Goal: Transaction & Acquisition: Purchase product/service

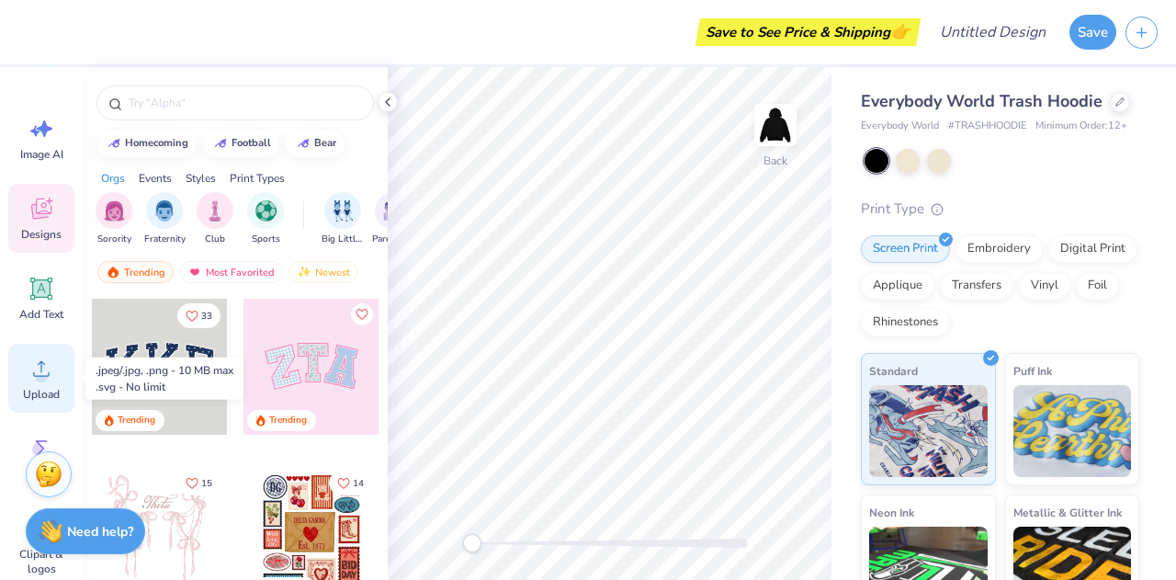
click at [38, 374] on circle at bounding box center [41, 375] width 13 height 13
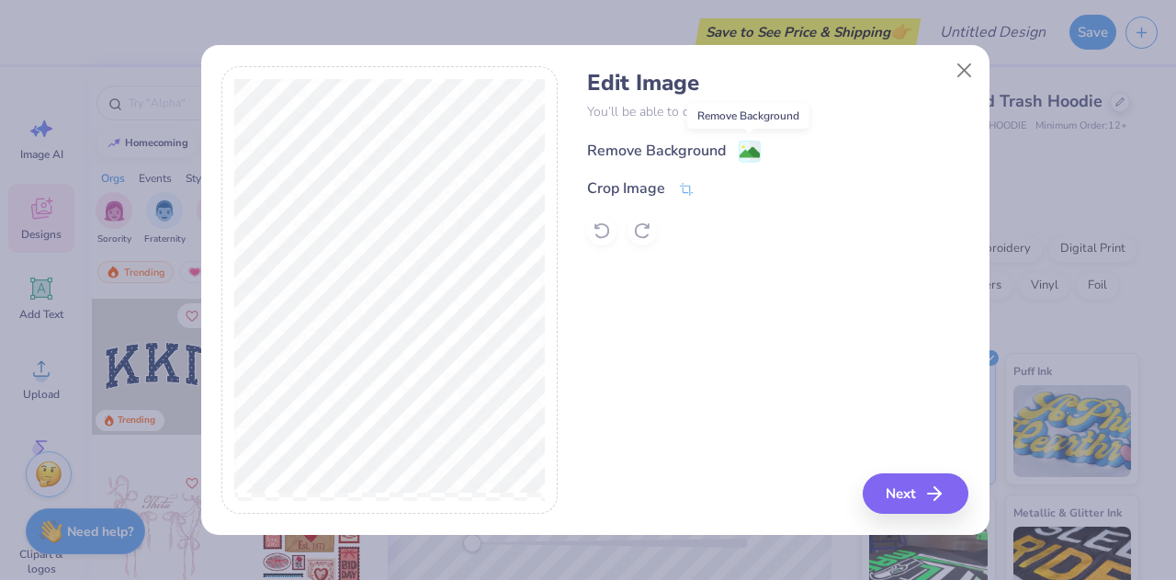
click at [751, 149] on image at bounding box center [749, 152] width 20 height 20
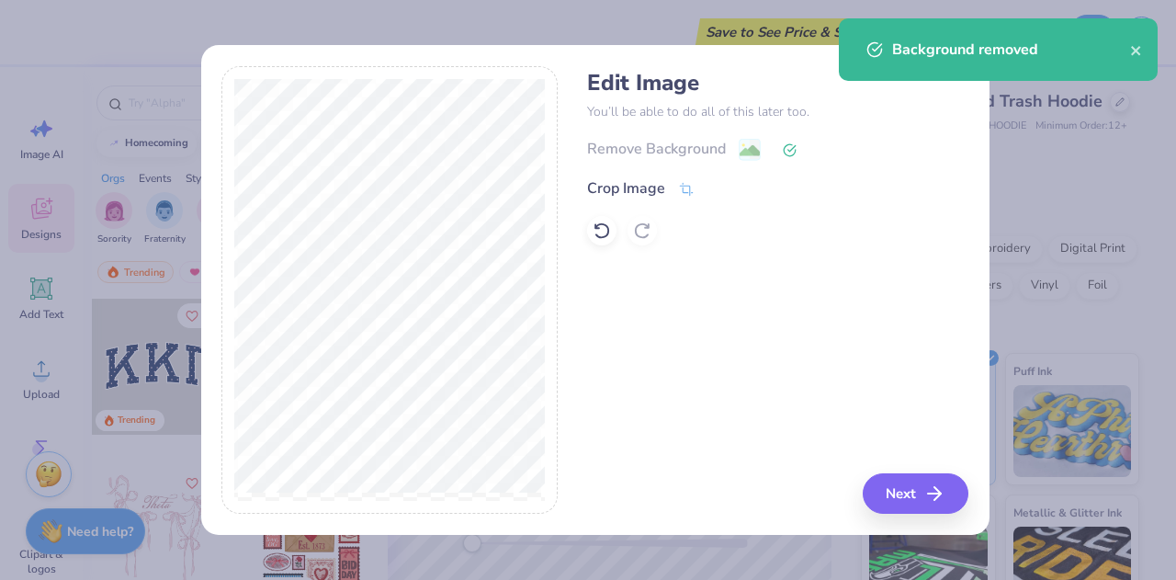
click at [781, 152] on div "Remove Background" at bounding box center [777, 149] width 381 height 23
click at [794, 147] on icon at bounding box center [789, 150] width 14 height 14
click at [608, 231] on icon at bounding box center [601, 230] width 16 height 17
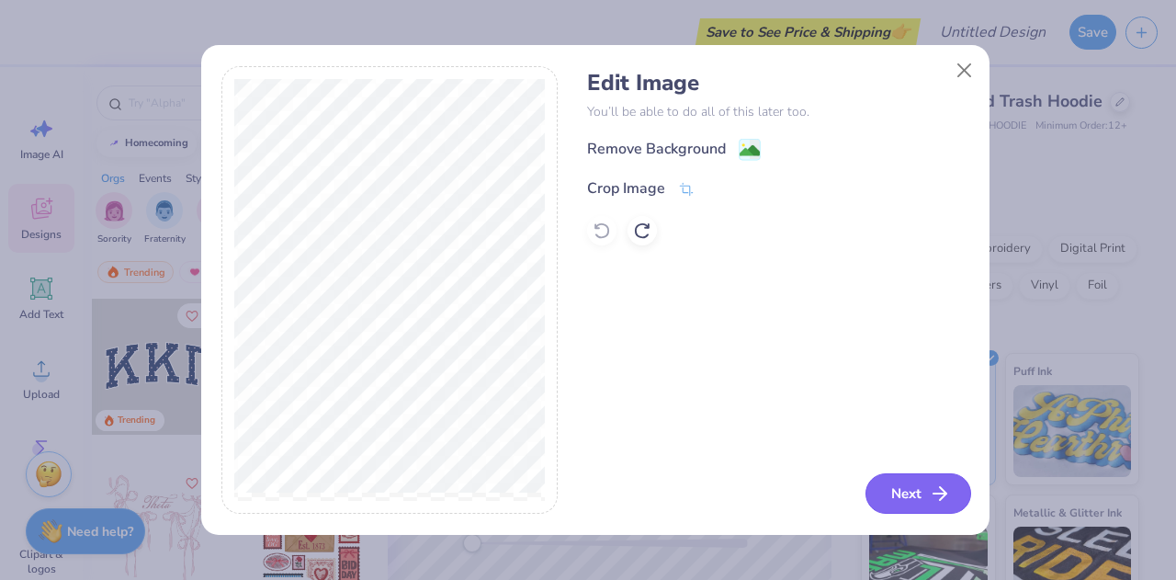
click at [917, 499] on button "Next" at bounding box center [918, 493] width 106 height 40
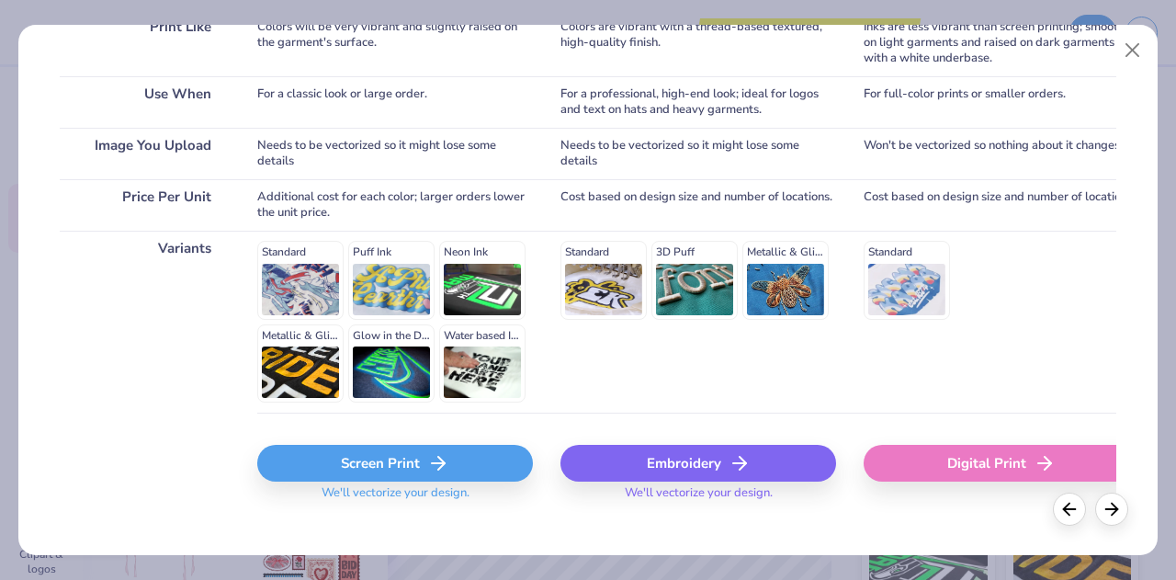
scroll to position [315, 0]
drag, startPoint x: 594, startPoint y: 281, endPoint x: 557, endPoint y: 384, distance: 109.2
click at [557, 384] on div "Choose Print Type You can change this later. Print Like Use When Image You Uplo…" at bounding box center [588, 143] width 1056 height 756
click at [658, 455] on div "Embroidery" at bounding box center [698, 462] width 276 height 37
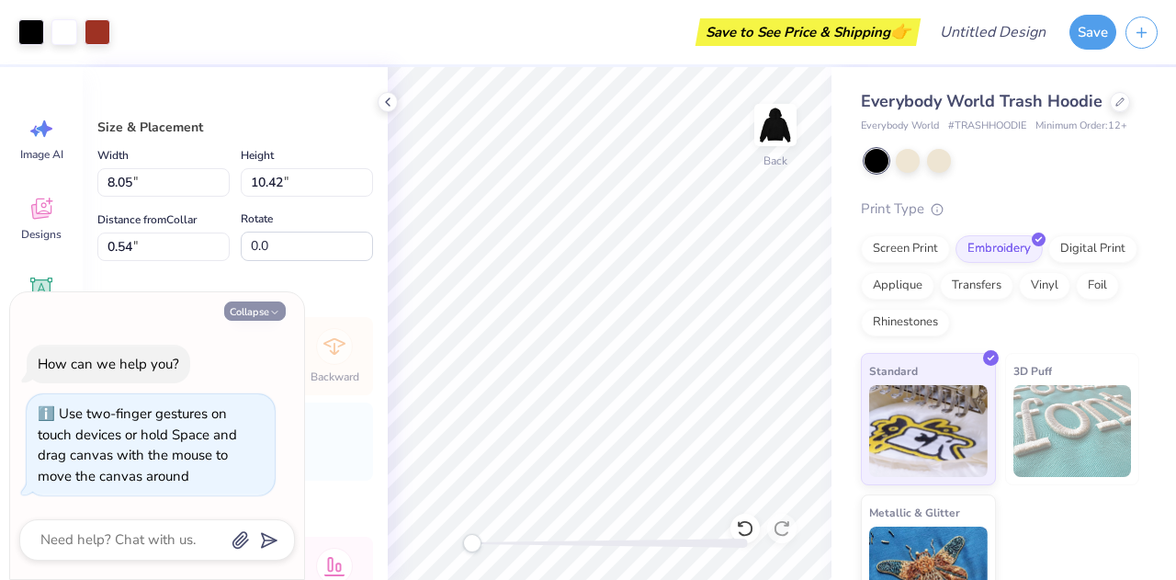
click at [264, 310] on button "Collapse" at bounding box center [255, 310] width 62 height 19
type textarea "x"
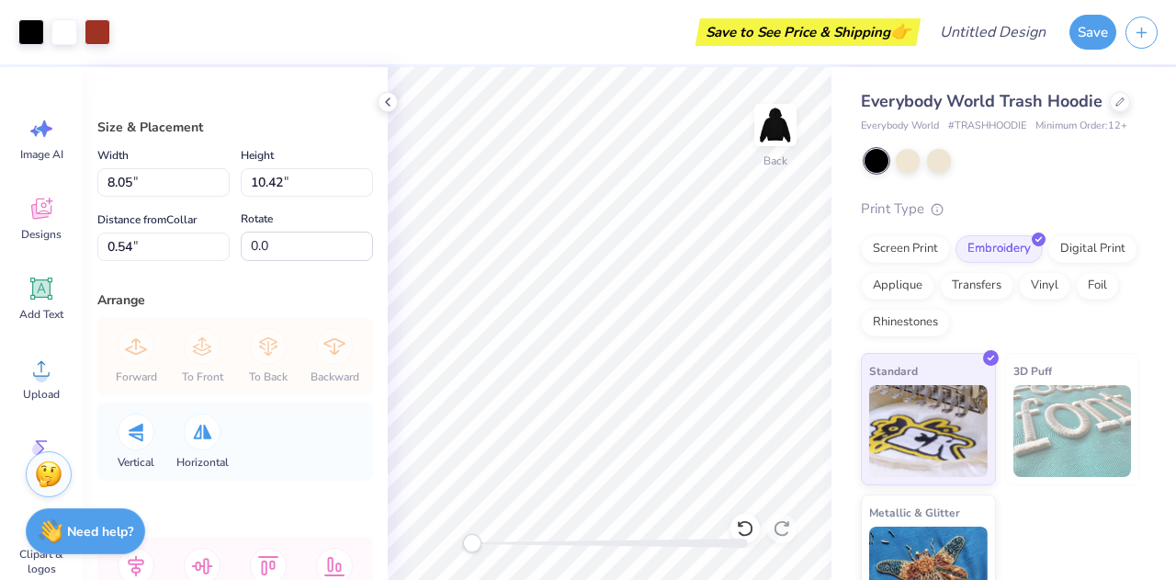
scroll to position [136, 0]
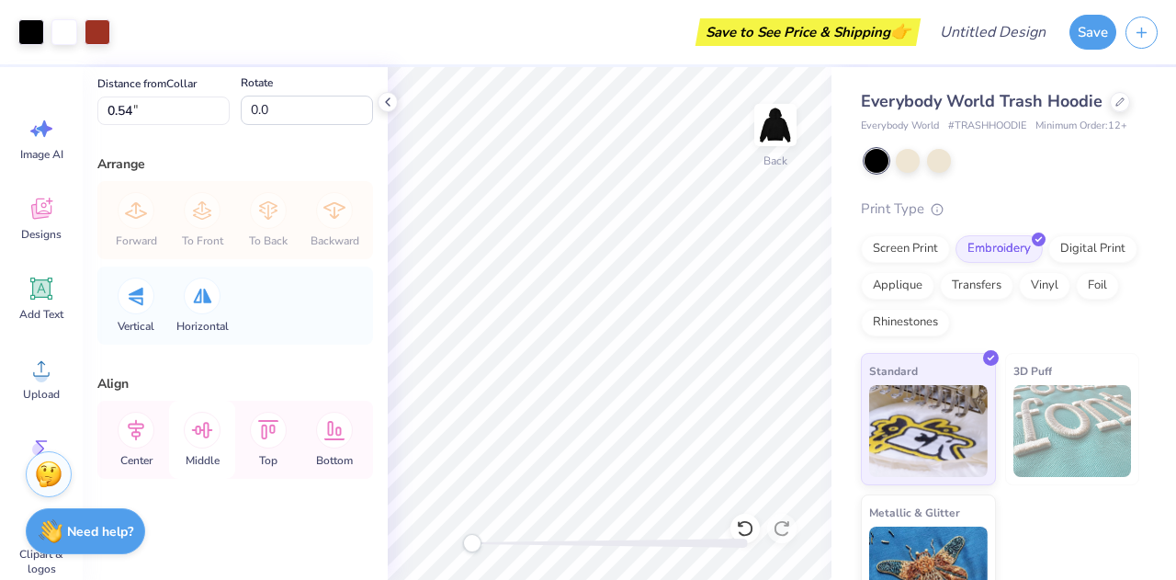
click at [209, 433] on icon at bounding box center [202, 429] width 37 height 37
type input "7.15"
type input "9.25"
type input "1.67"
type input "8.05"
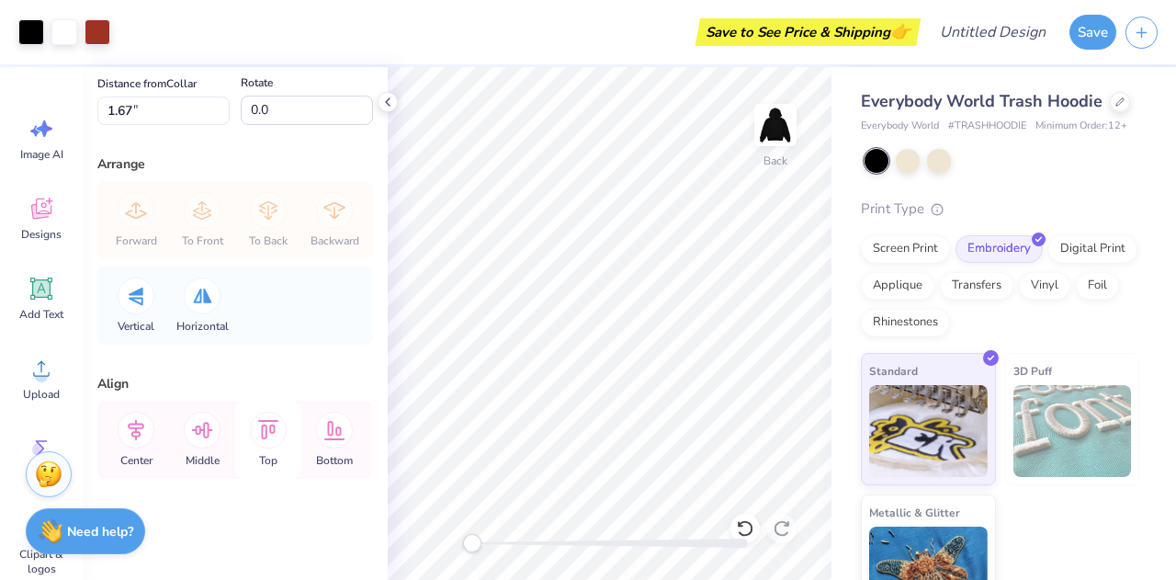
type input "10.42"
type input "0.50"
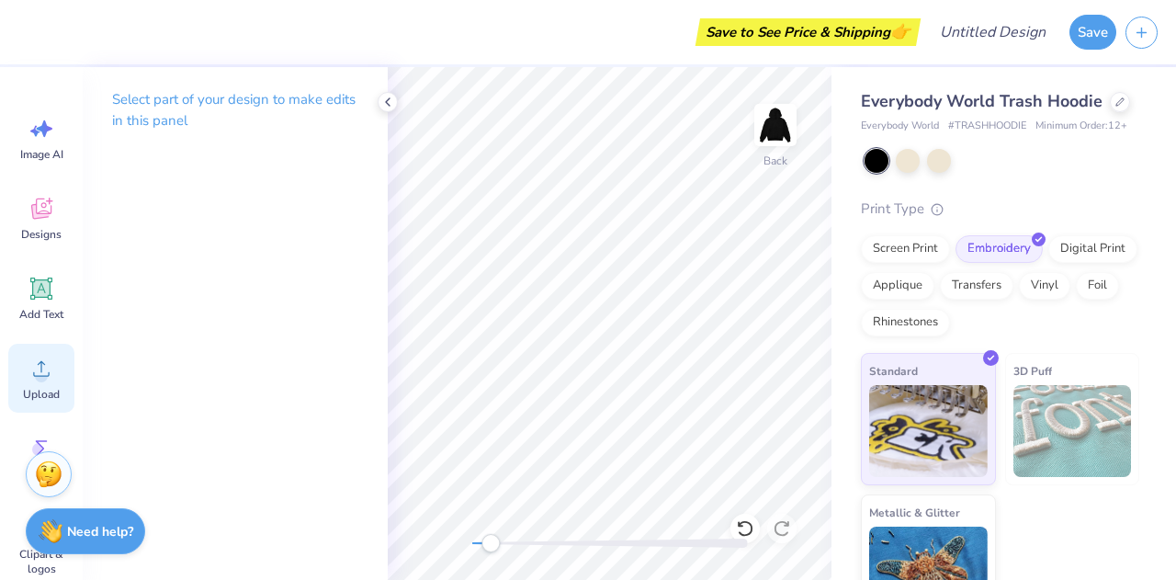
click at [38, 393] on span "Upload" at bounding box center [41, 394] width 37 height 15
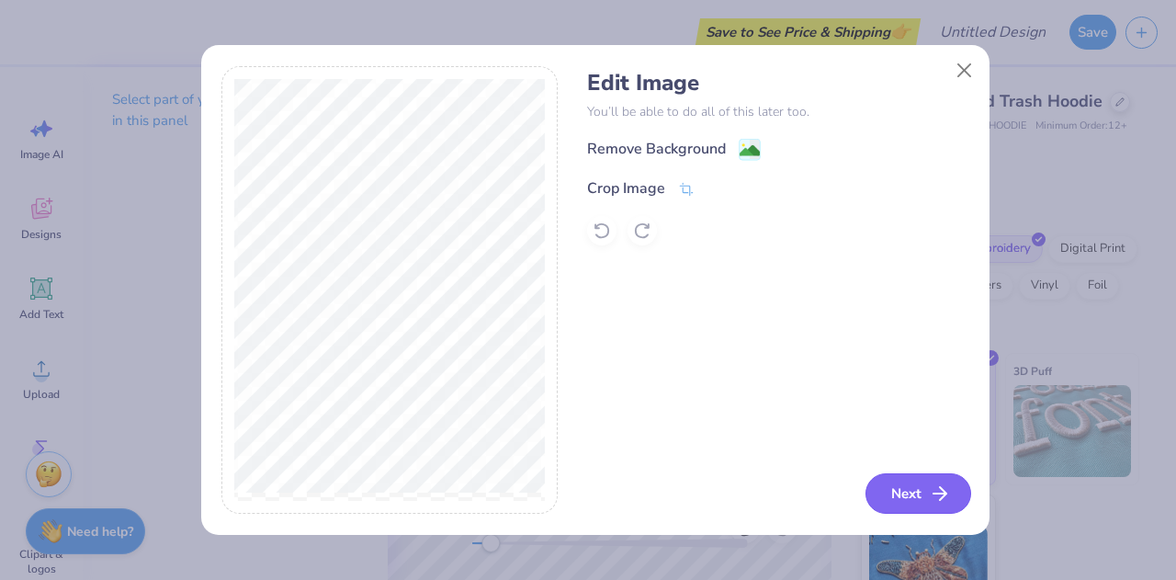
click at [924, 493] on button "Next" at bounding box center [918, 493] width 106 height 40
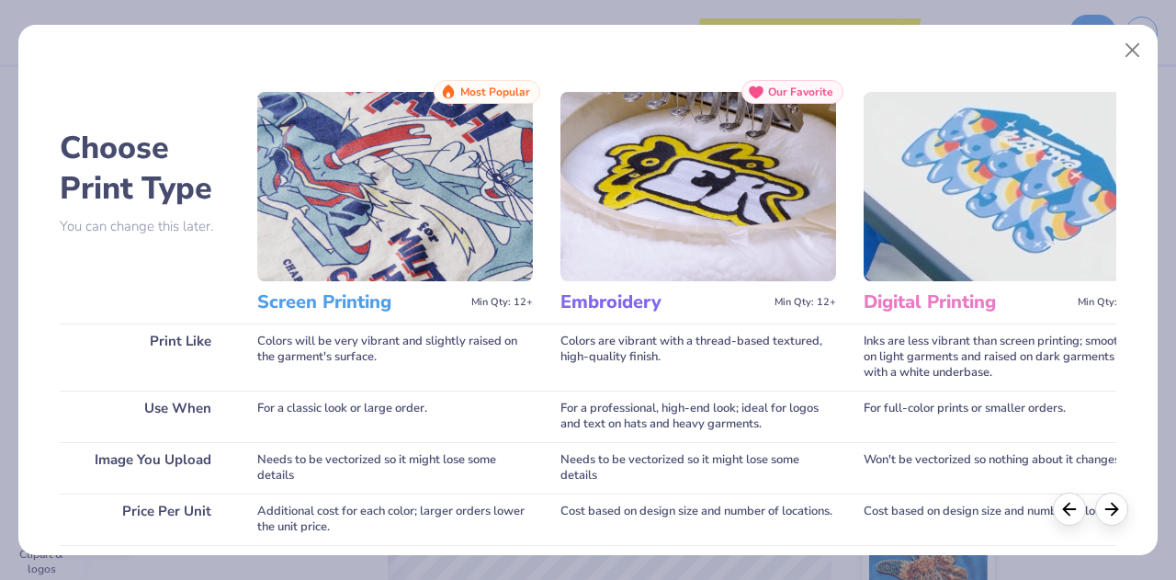
scroll to position [336, 0]
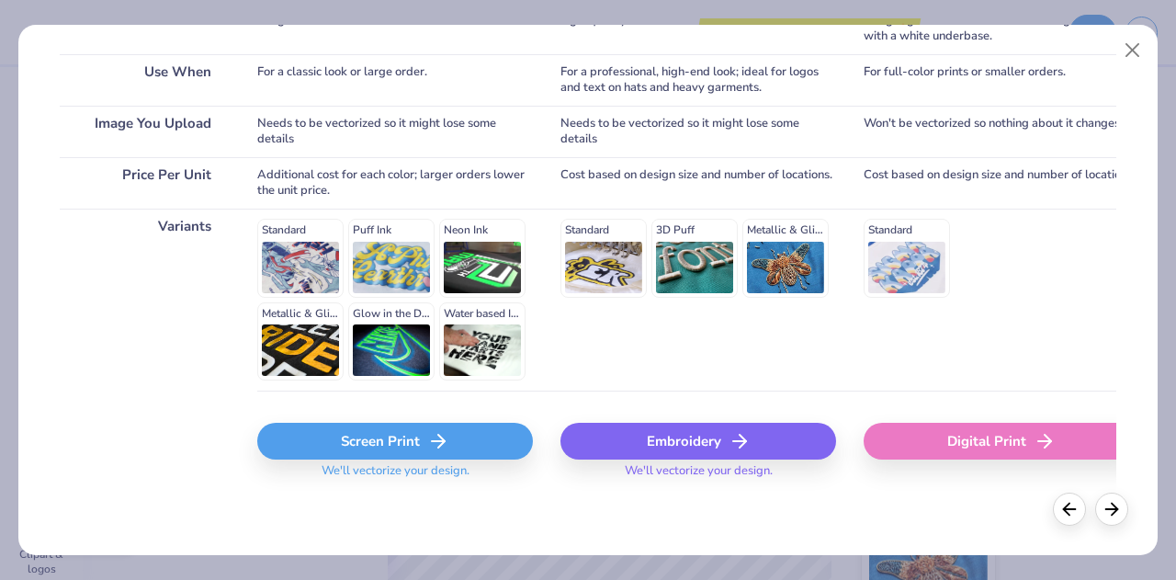
click at [730, 437] on icon at bounding box center [739, 441] width 22 height 22
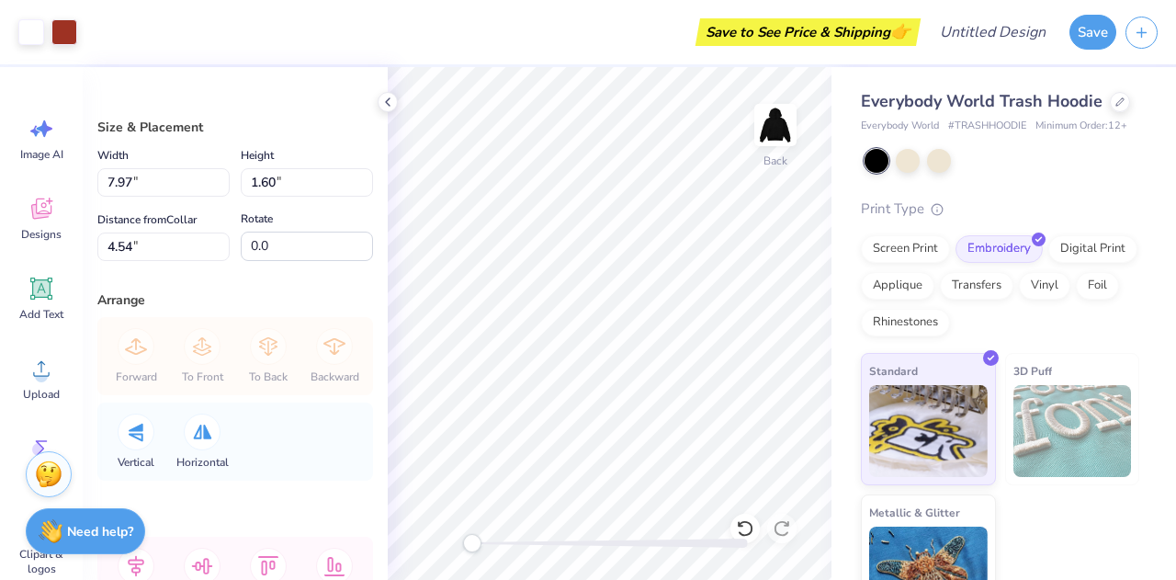
type input "7.97"
type input "1.60"
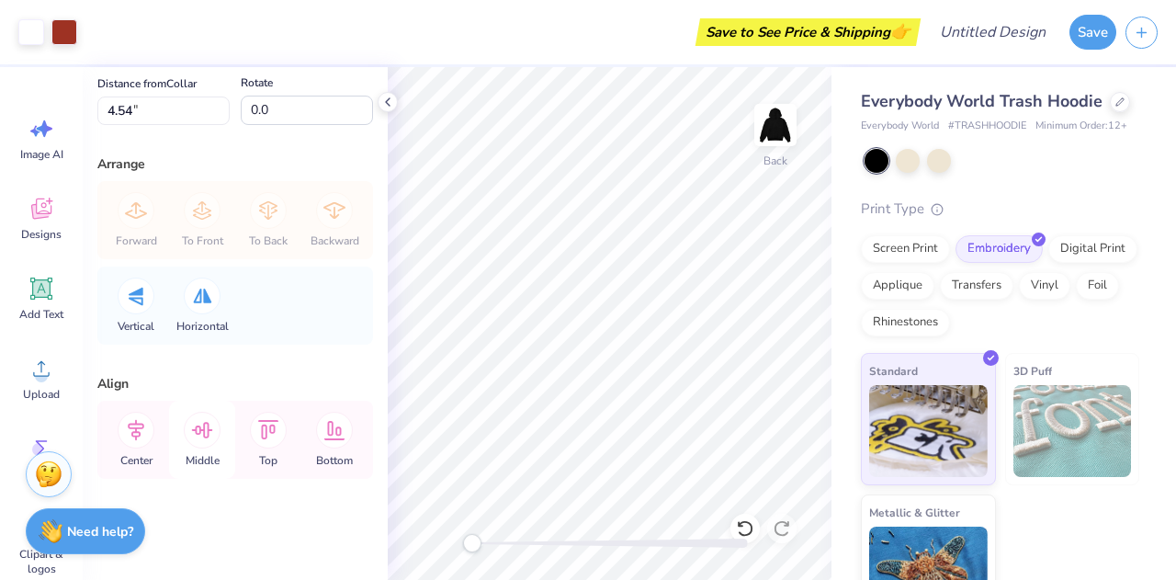
click at [201, 429] on icon at bounding box center [202, 429] width 37 height 37
click at [194, 433] on icon at bounding box center [202, 429] width 37 height 37
click at [208, 433] on icon at bounding box center [202, 430] width 21 height 17
click at [204, 432] on icon at bounding box center [202, 430] width 21 height 17
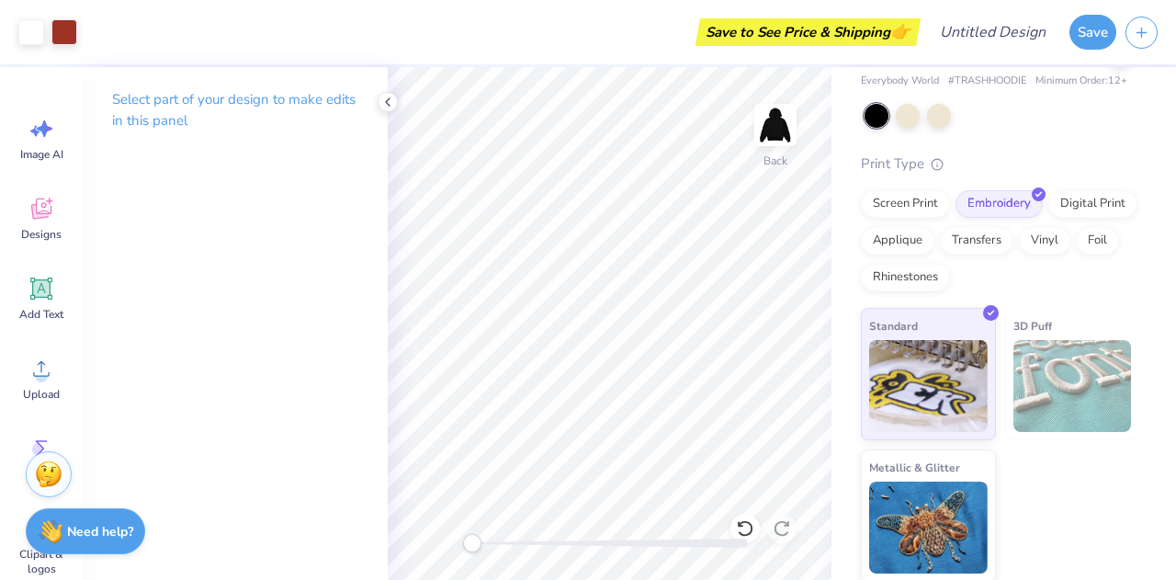
scroll to position [0, 0]
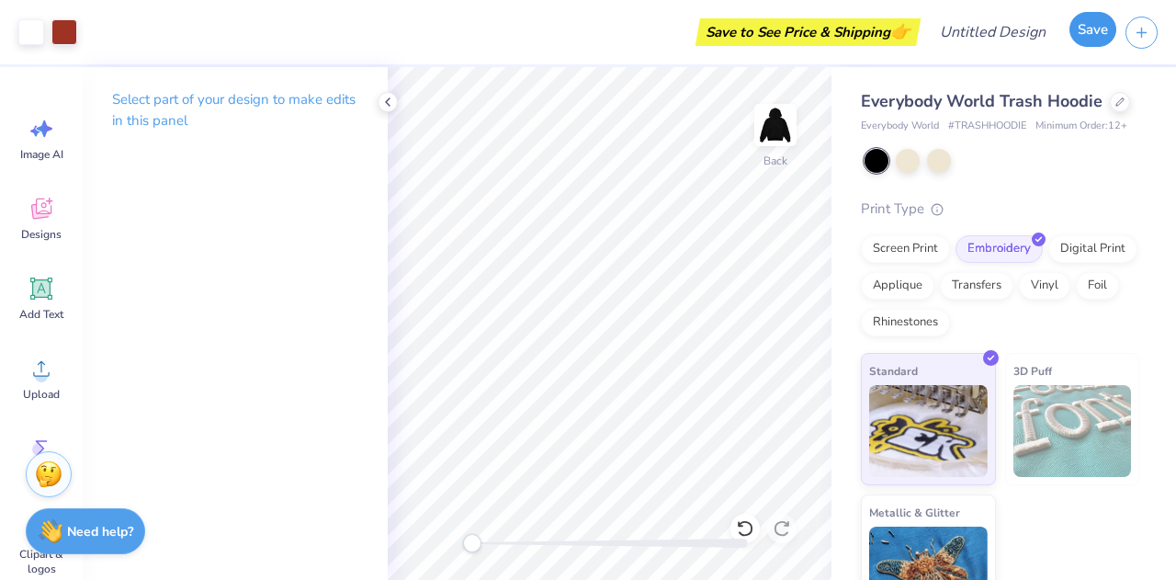
click at [1089, 36] on button "Save" at bounding box center [1092, 29] width 47 height 35
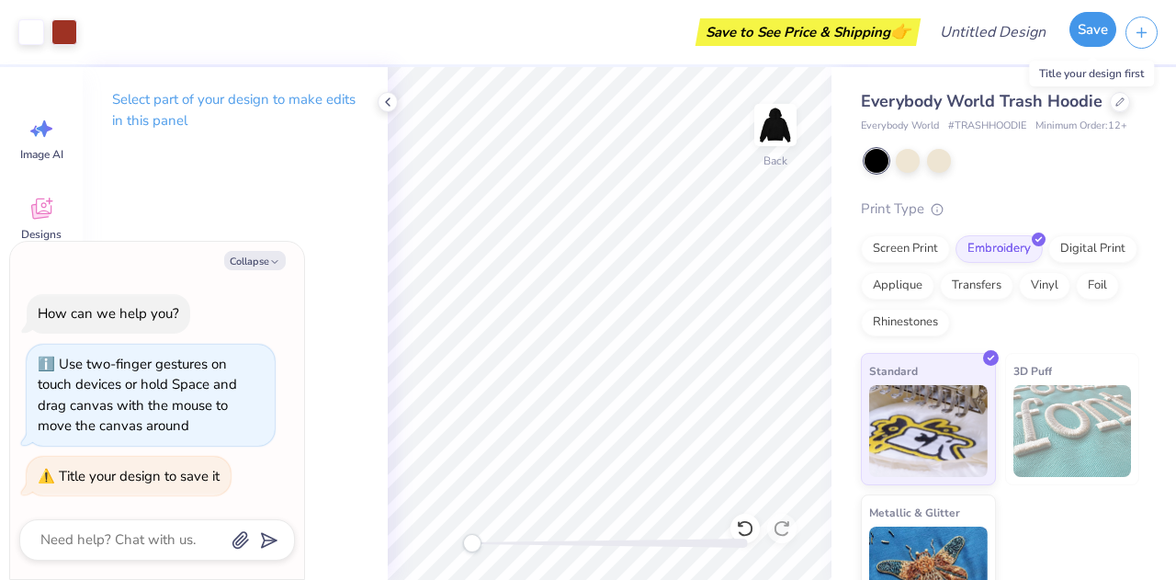
click at [1090, 35] on button "Save" at bounding box center [1092, 29] width 47 height 35
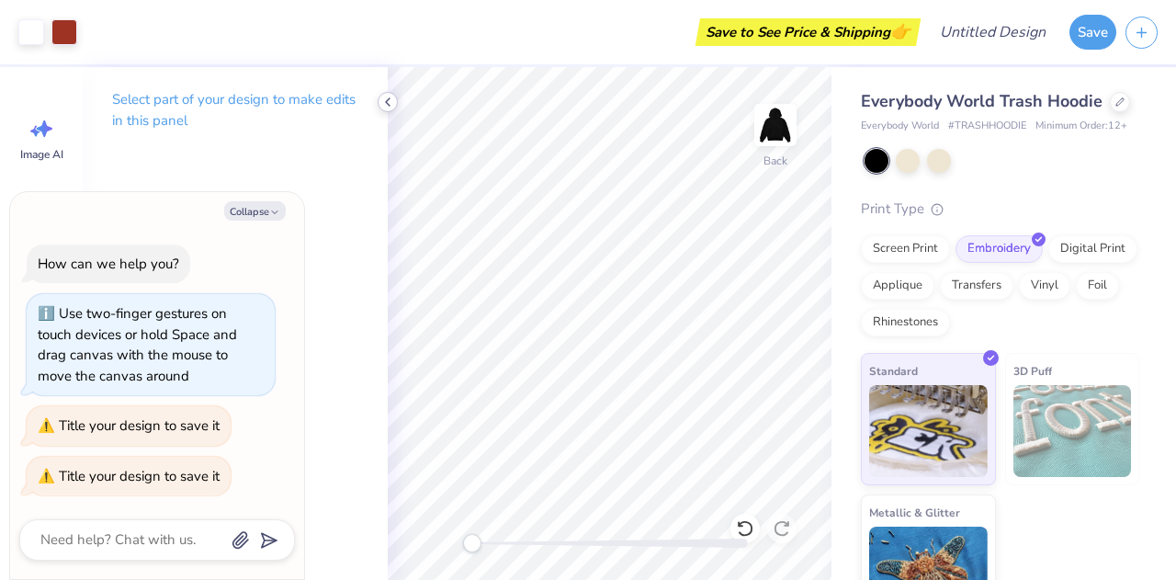
click at [389, 102] on icon at bounding box center [387, 102] width 15 height 15
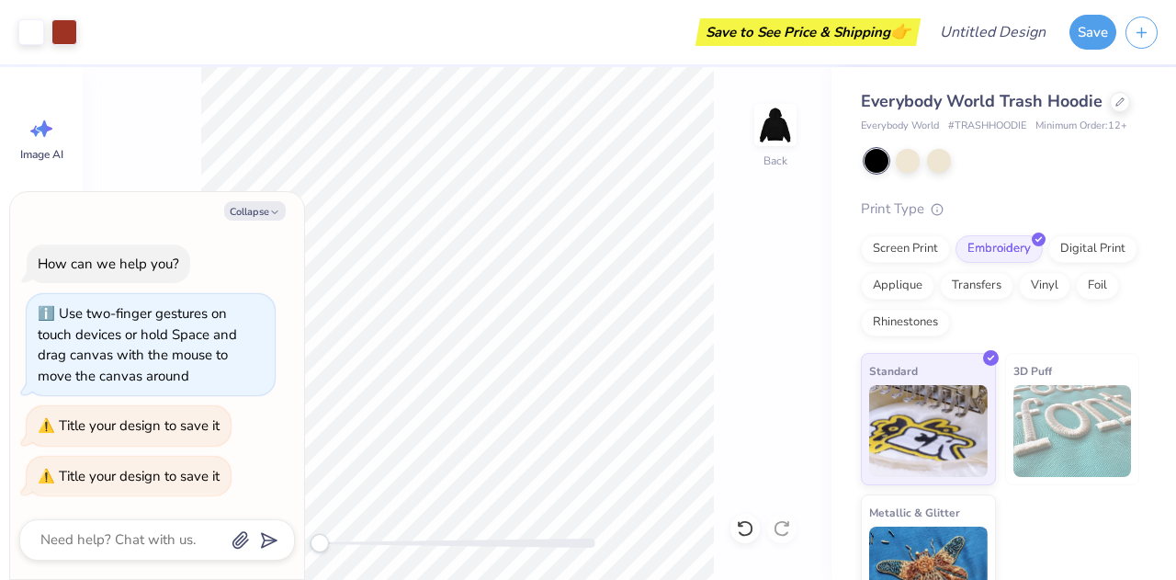
type textarea "x"
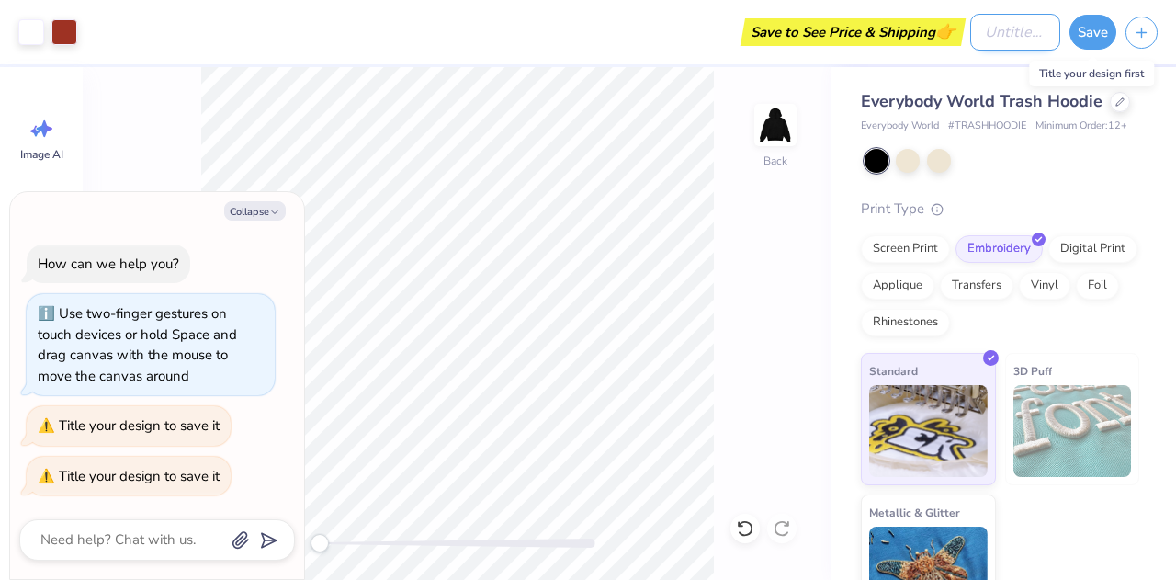
click at [1020, 34] on input "Design Title" at bounding box center [1015, 32] width 90 height 37
type input "c"
type textarea "x"
type input "ce"
type textarea "x"
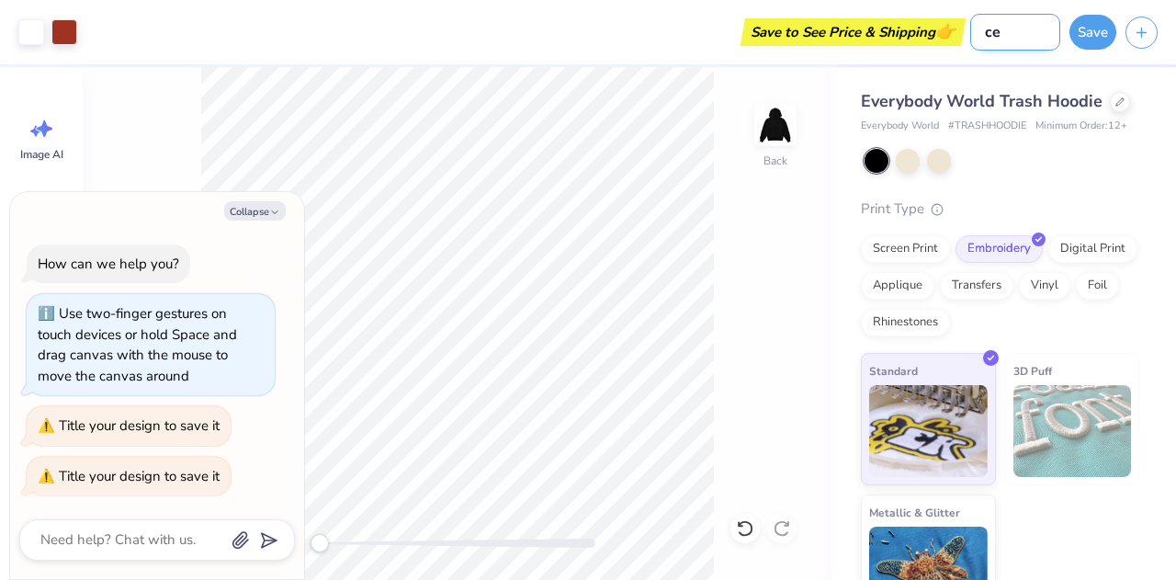
type input "cem"
type textarea "x"
type input "ceme"
type textarea "x"
type input "ceme"
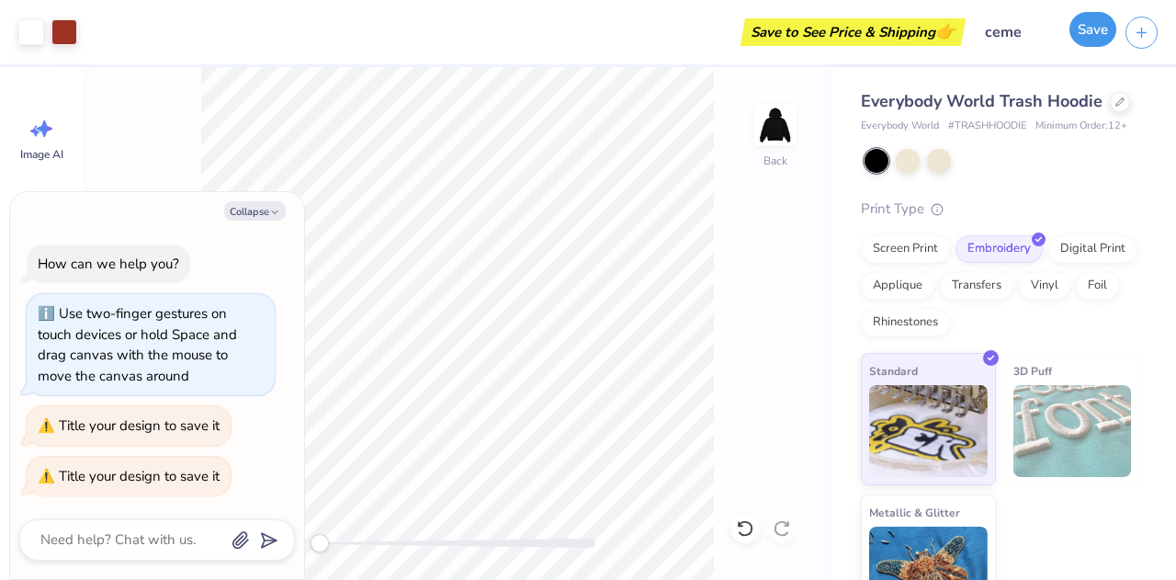
click at [1103, 25] on button "Save" at bounding box center [1092, 29] width 47 height 35
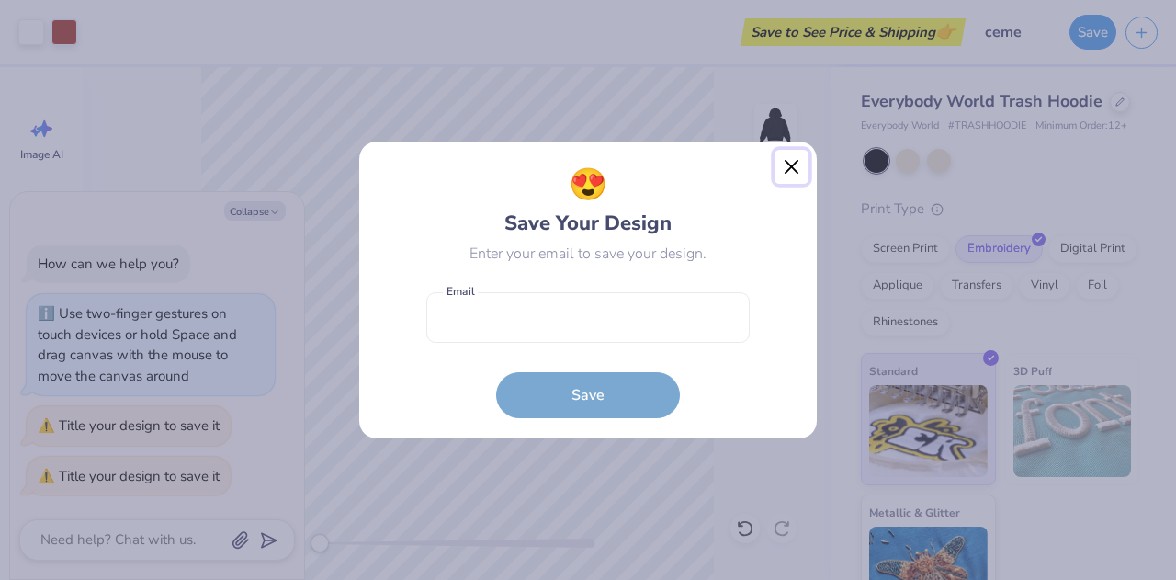
click at [793, 163] on button "Close" at bounding box center [791, 167] width 35 height 35
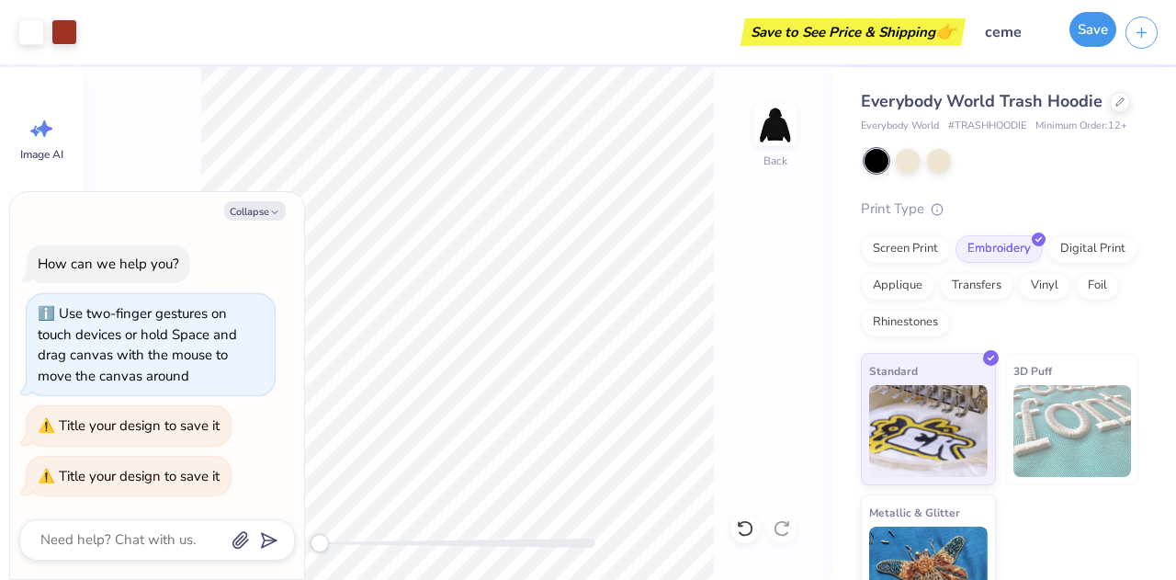
click at [1097, 28] on button "Save" at bounding box center [1092, 29] width 47 height 35
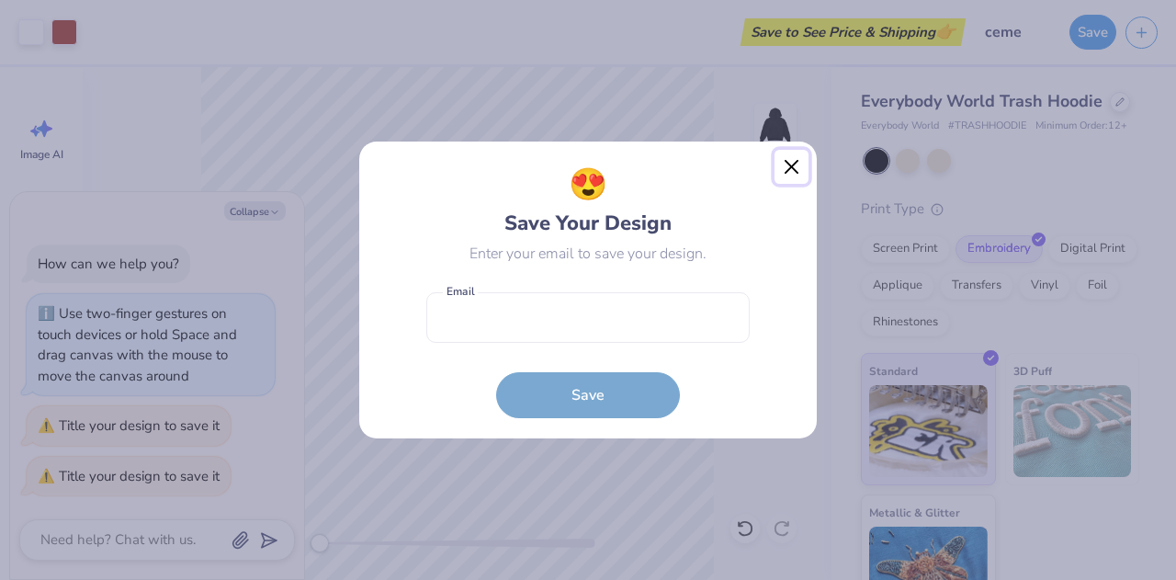
click at [794, 175] on button "Close" at bounding box center [791, 167] width 35 height 35
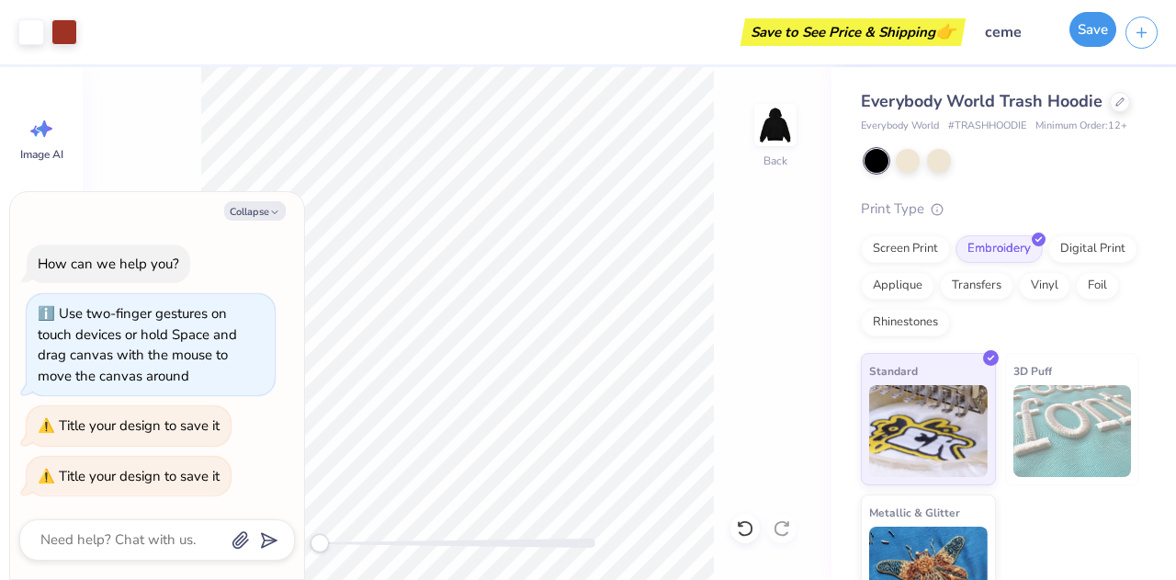
click at [1097, 37] on button "Save" at bounding box center [1092, 29] width 47 height 35
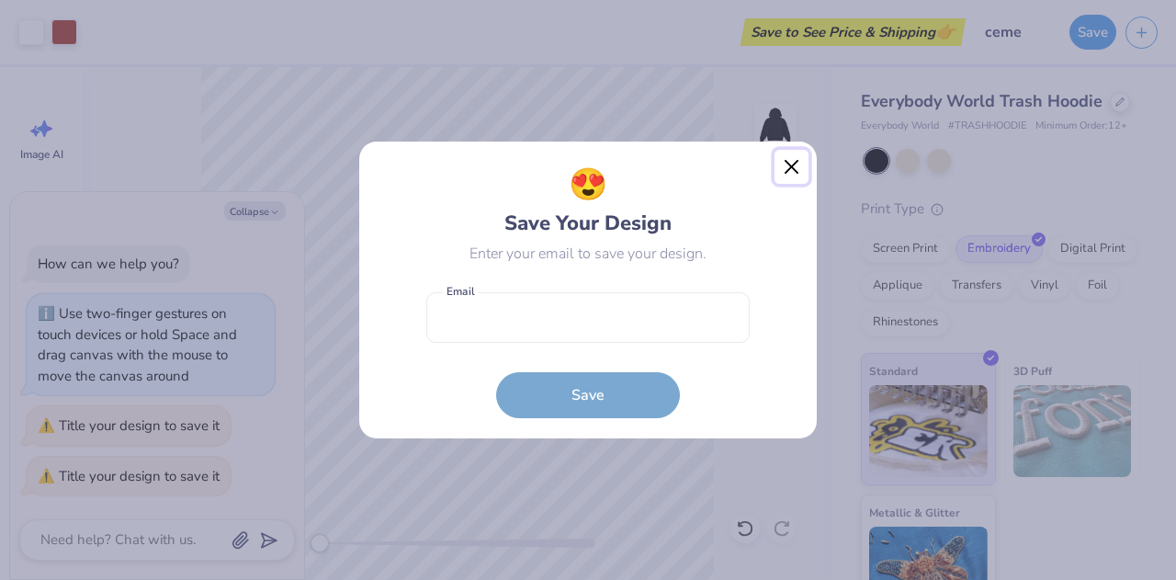
click at [790, 171] on button "Close" at bounding box center [791, 167] width 35 height 35
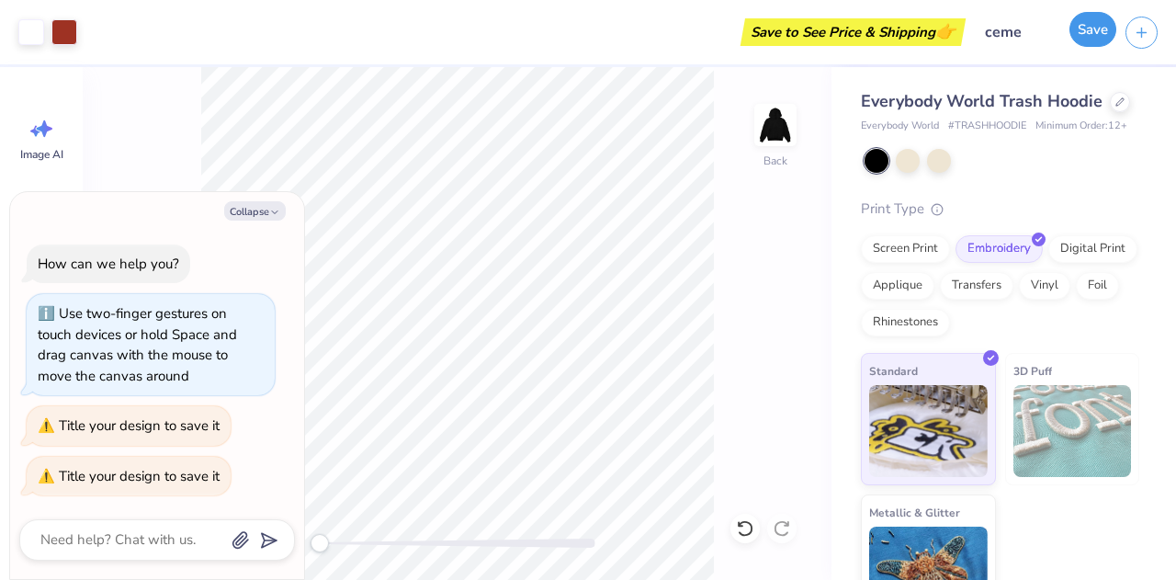
click at [1086, 41] on button "Save" at bounding box center [1092, 29] width 47 height 35
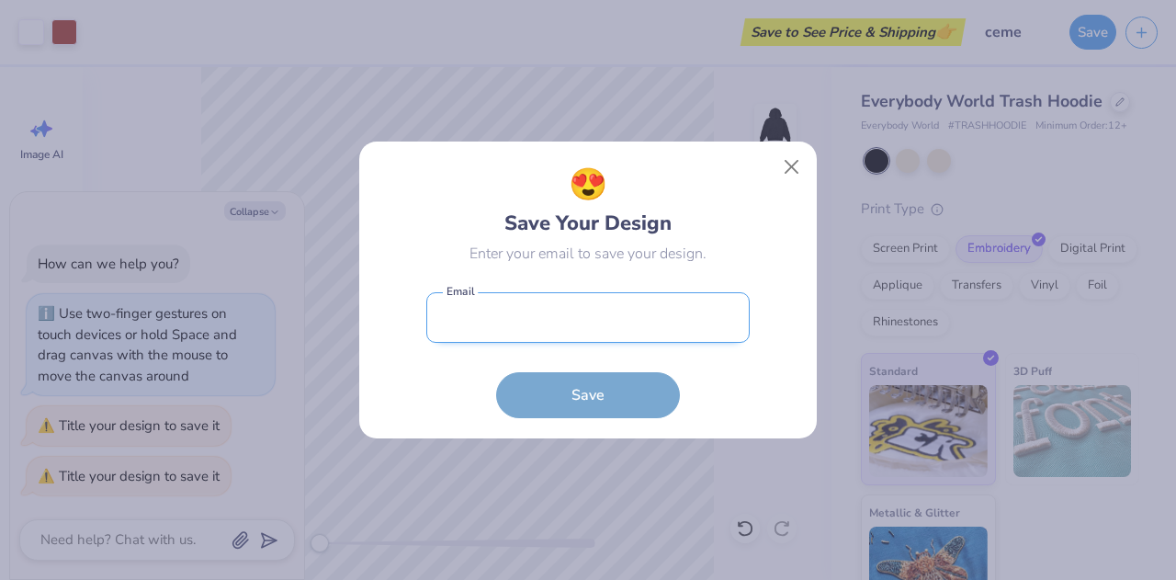
click at [608, 320] on input "email" at bounding box center [587, 317] width 323 height 51
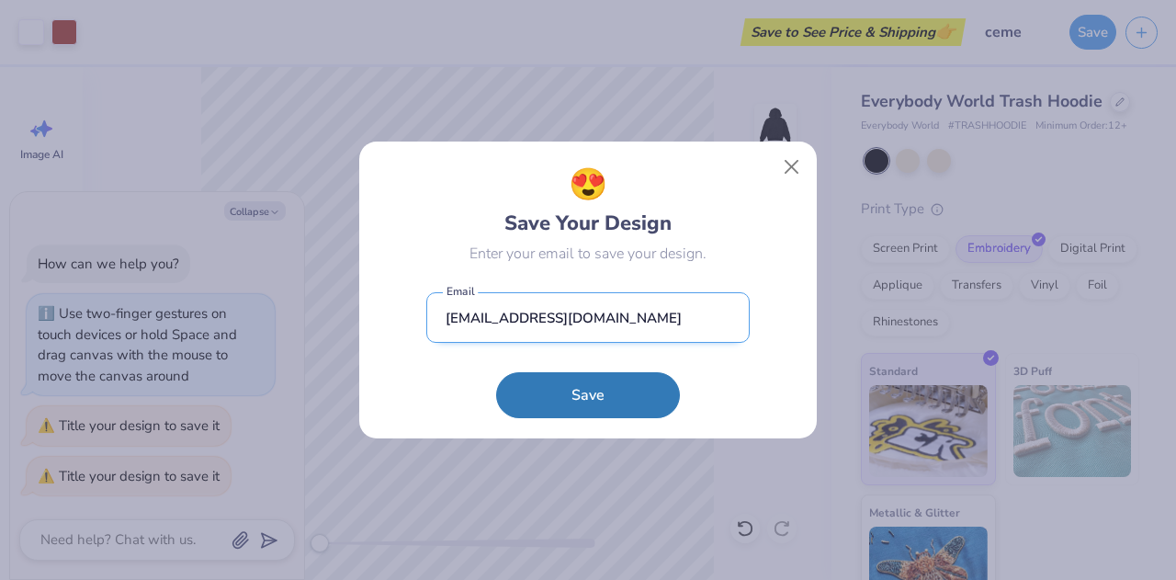
type input "[EMAIL_ADDRESS][DOMAIN_NAME]"
click at [496, 372] on button "Save" at bounding box center [588, 395] width 184 height 46
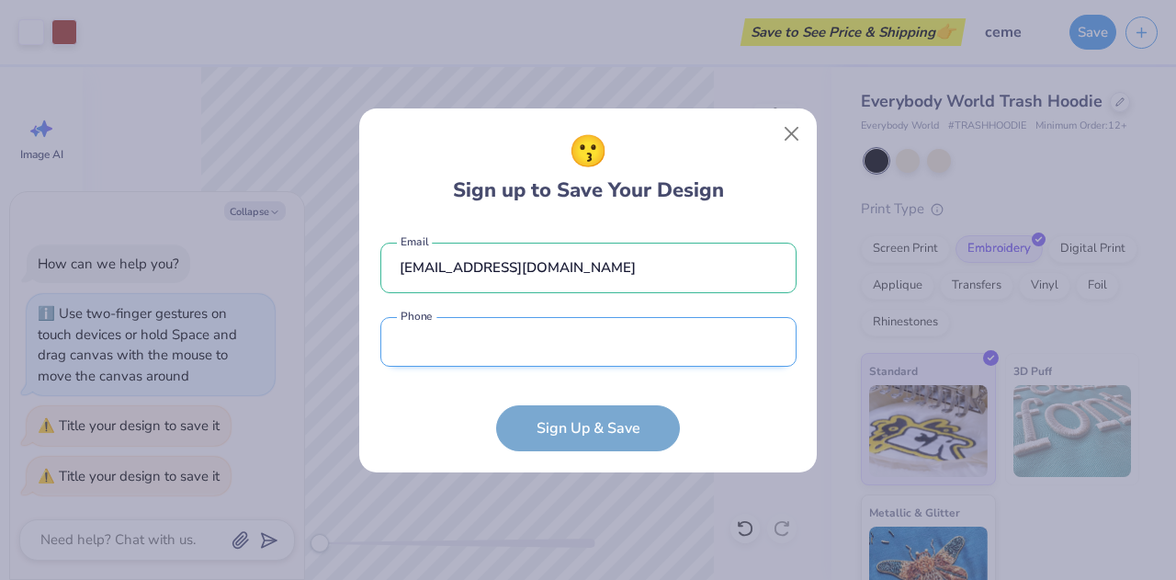
click at [610, 333] on input "tel" at bounding box center [588, 342] width 416 height 51
type input "[PHONE_NUMBER]"
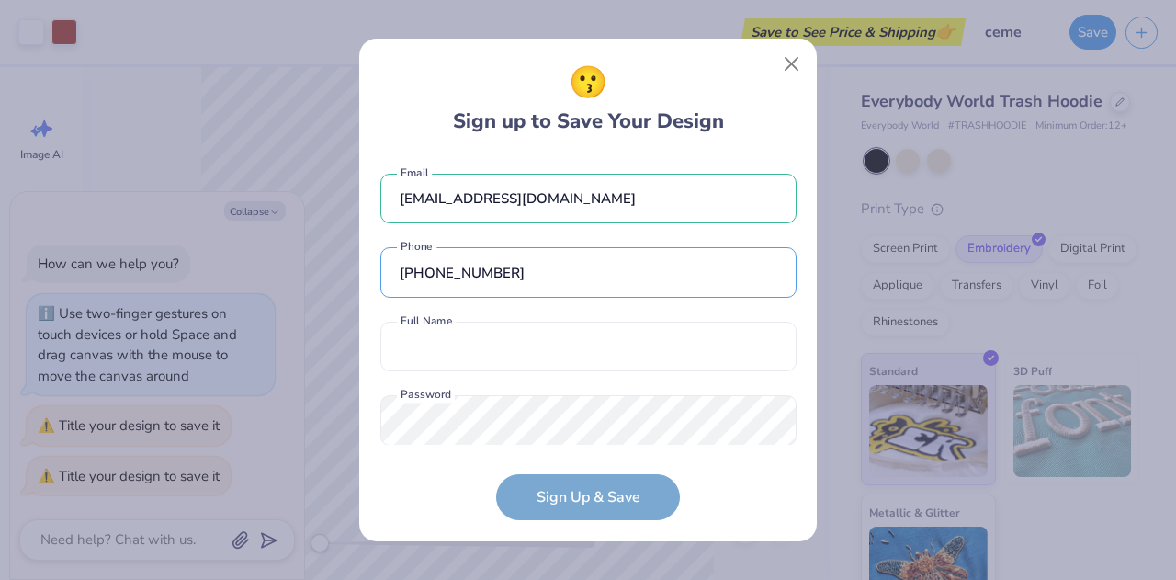
scroll to position [33, 0]
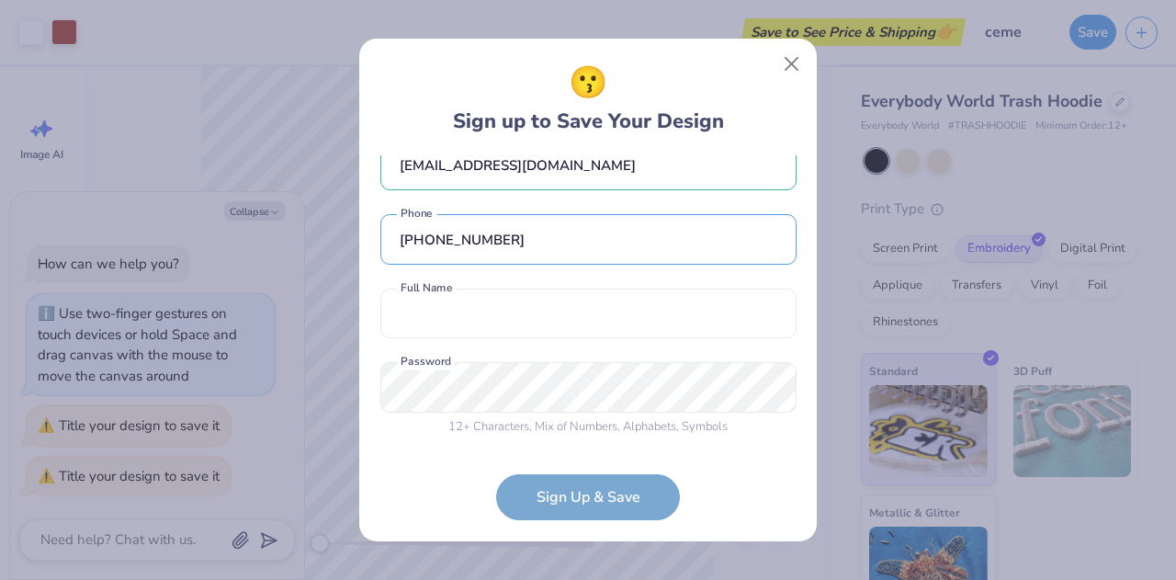
type textarea "x"
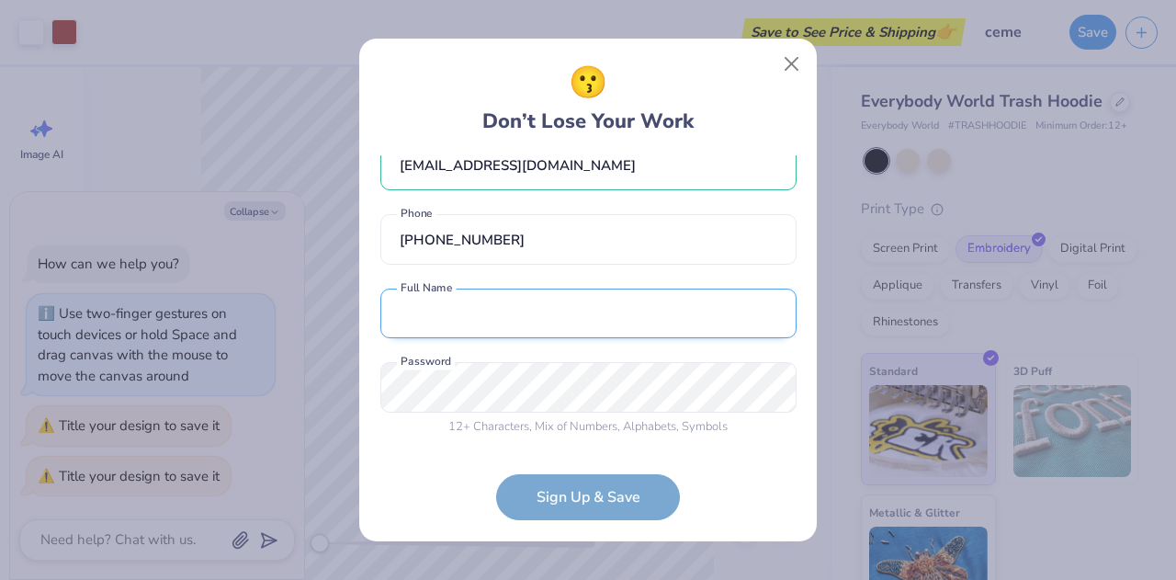
click at [652, 307] on input "text" at bounding box center [588, 313] width 416 height 51
type input "O"
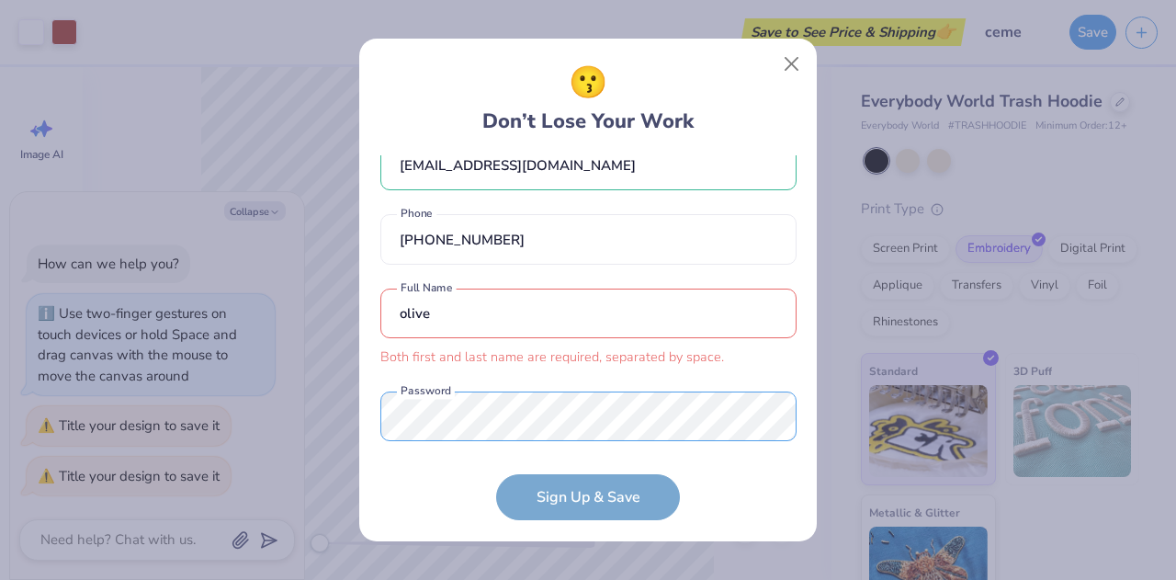
click at [640, 377] on div "[EMAIL_ADDRESS][DOMAIN_NAME] Email [PHONE_NUMBER] Phone olive Both first and la…" at bounding box center [588, 300] width 416 height 290
click at [511, 309] on input "olive" at bounding box center [588, 313] width 416 height 51
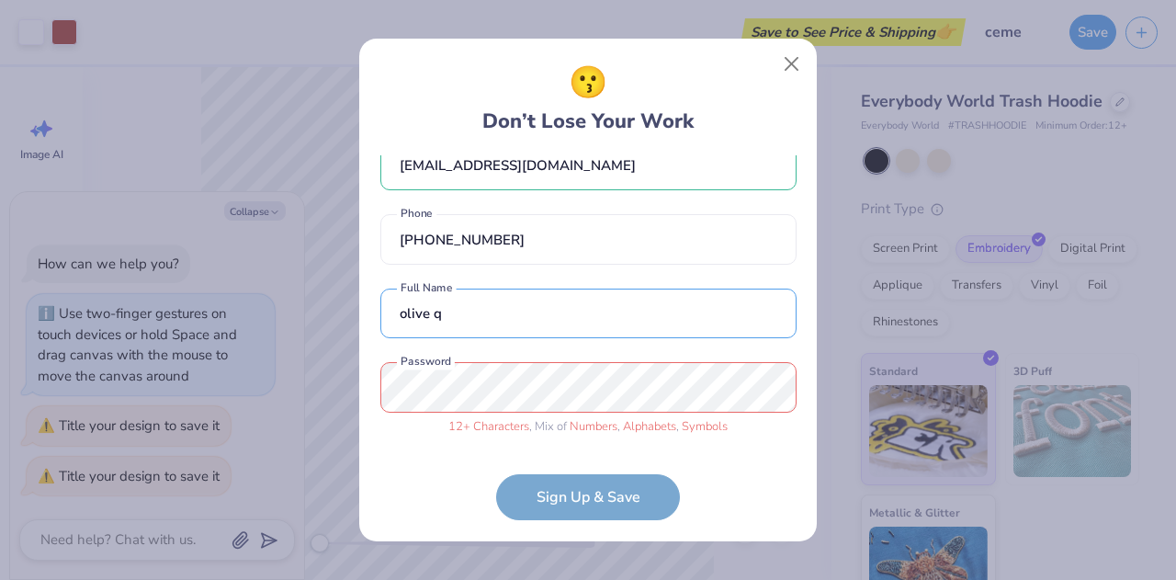
type input "olive q"
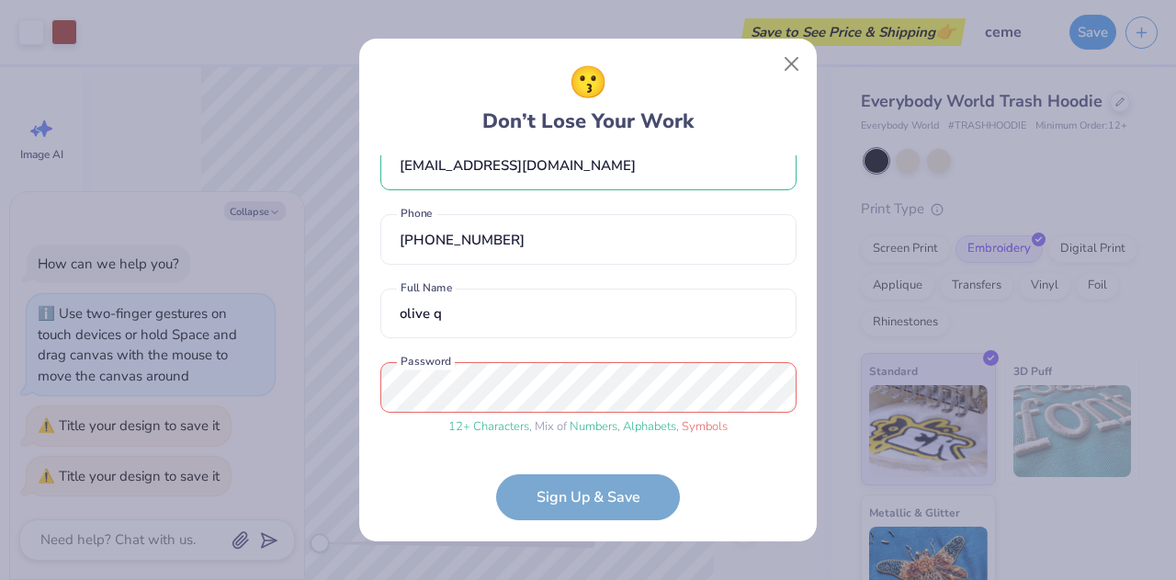
scroll to position [103, 0]
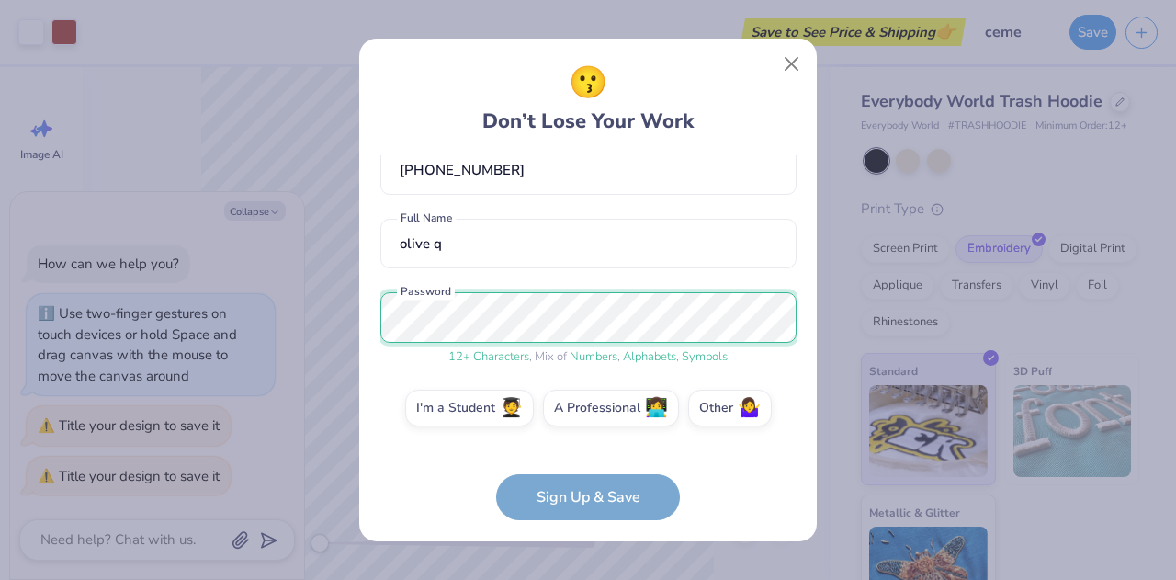
click at [271, 343] on div "😗 Don’t Lose Your Work [EMAIL_ADDRESS][DOMAIN_NAME] Email [PHONE_NUMBER] Phone …" at bounding box center [588, 290] width 1176 height 580
click at [583, 494] on form "[EMAIL_ADDRESS][DOMAIN_NAME] Email [PHONE_NUMBER] Phone olive q Full Name 12 + …" at bounding box center [588, 338] width 416 height 366
click at [600, 489] on form "[EMAIL_ADDRESS][DOMAIN_NAME] Email [PHONE_NUMBER] Phone olive q Full Name 12 + …" at bounding box center [588, 338] width 416 height 366
click at [740, 407] on span "🤷‍♀️" at bounding box center [748, 405] width 23 height 21
click at [594, 510] on input "Other 🤷‍♀️" at bounding box center [588, 516] width 12 height 12
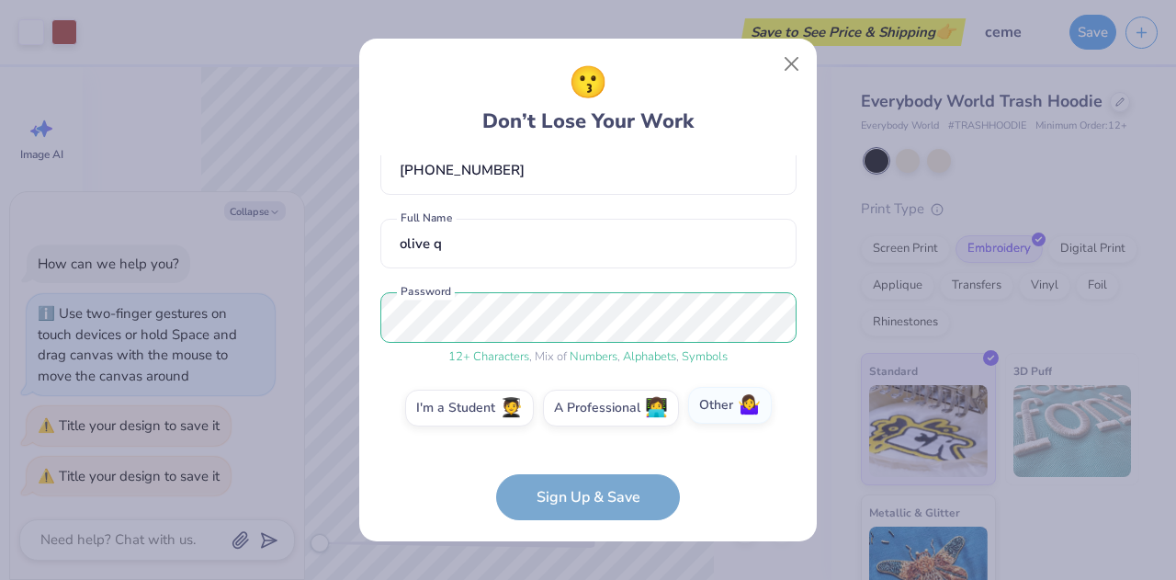
scroll to position [176, 0]
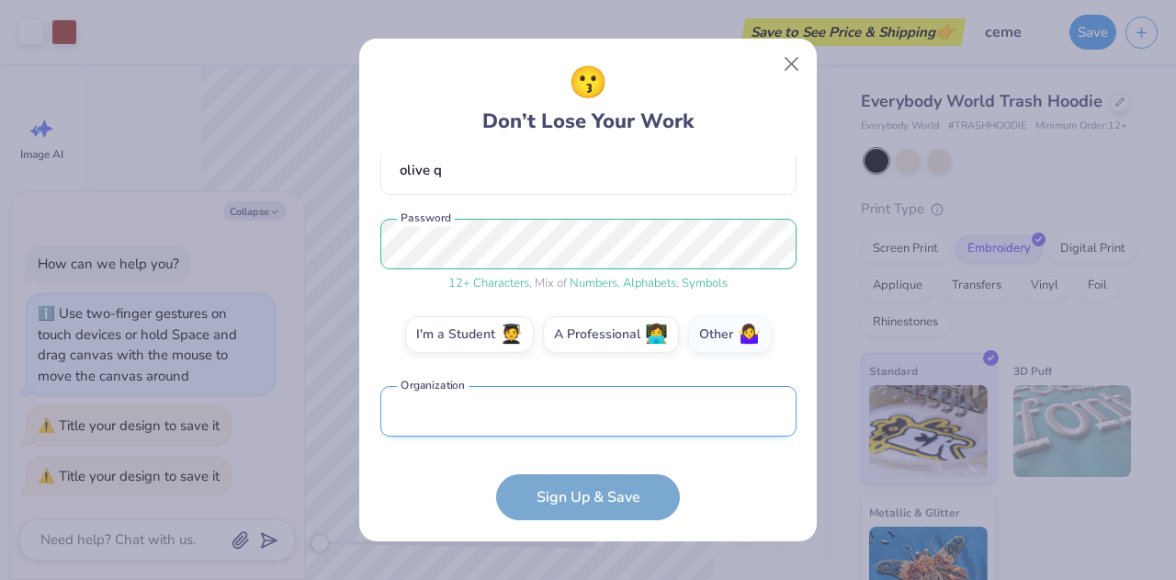
click at [670, 411] on input "text" at bounding box center [588, 411] width 416 height 51
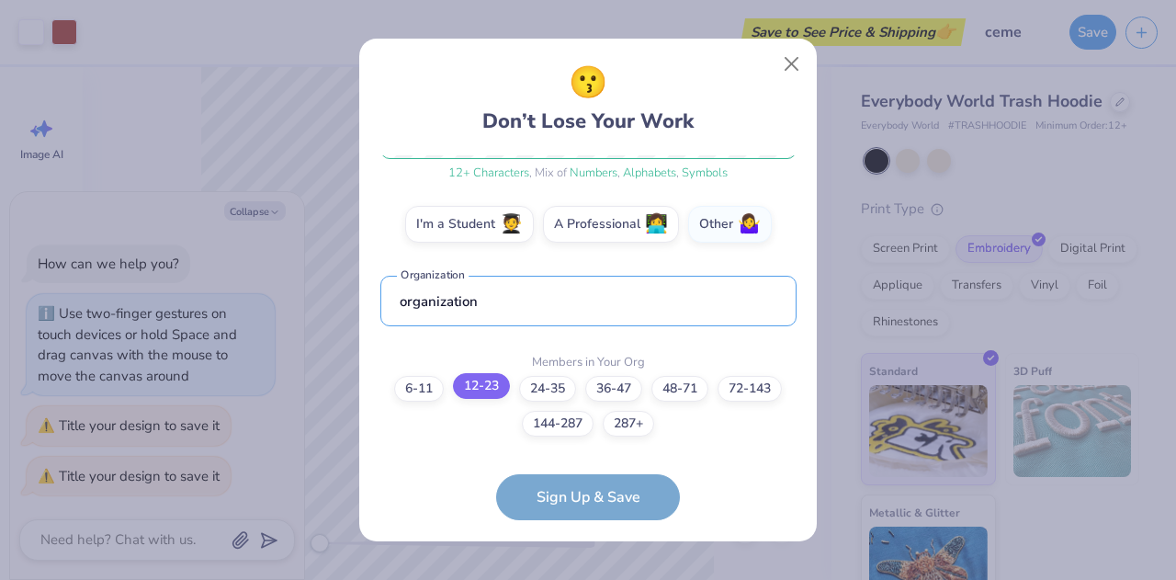
type input "organization"
click at [489, 387] on label "12-23" at bounding box center [481, 386] width 57 height 26
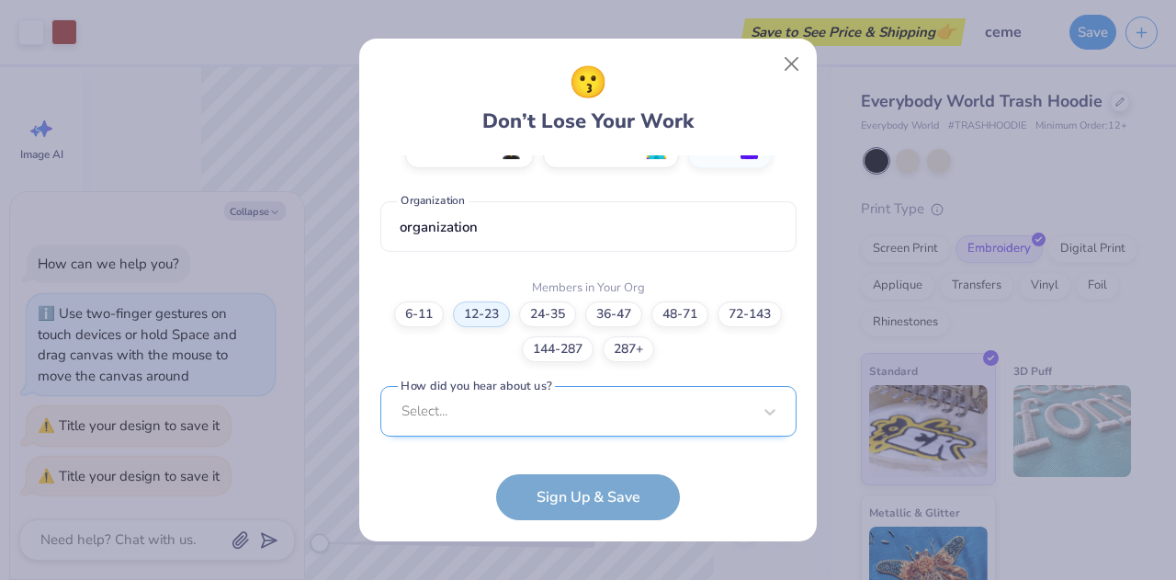
scroll to position [636, 0]
click at [613, 426] on div "Select..." at bounding box center [588, 411] width 416 height 51
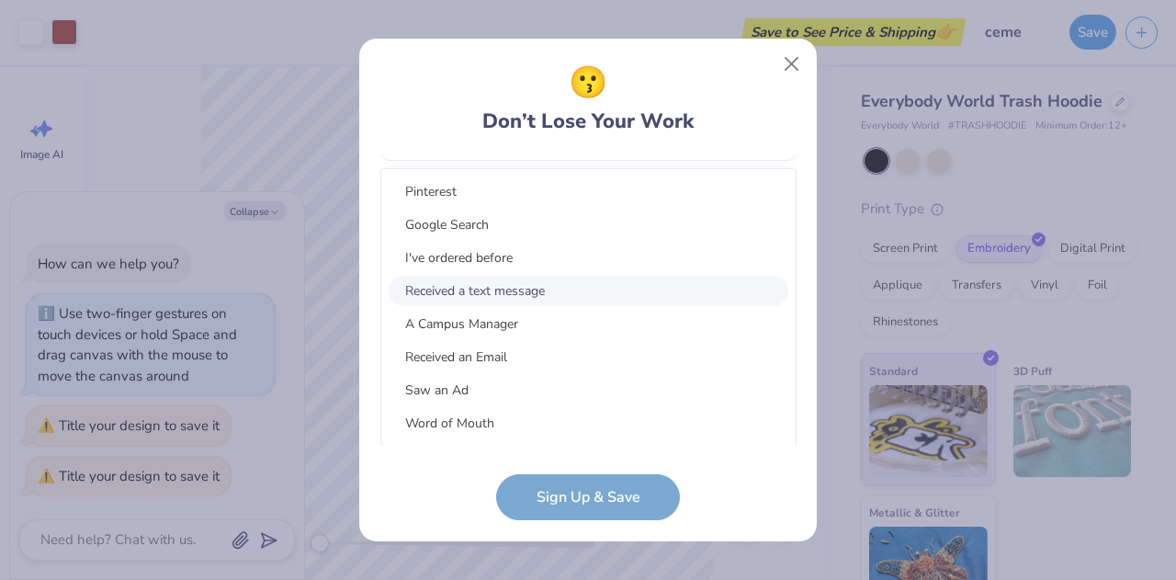
scroll to position [0, 0]
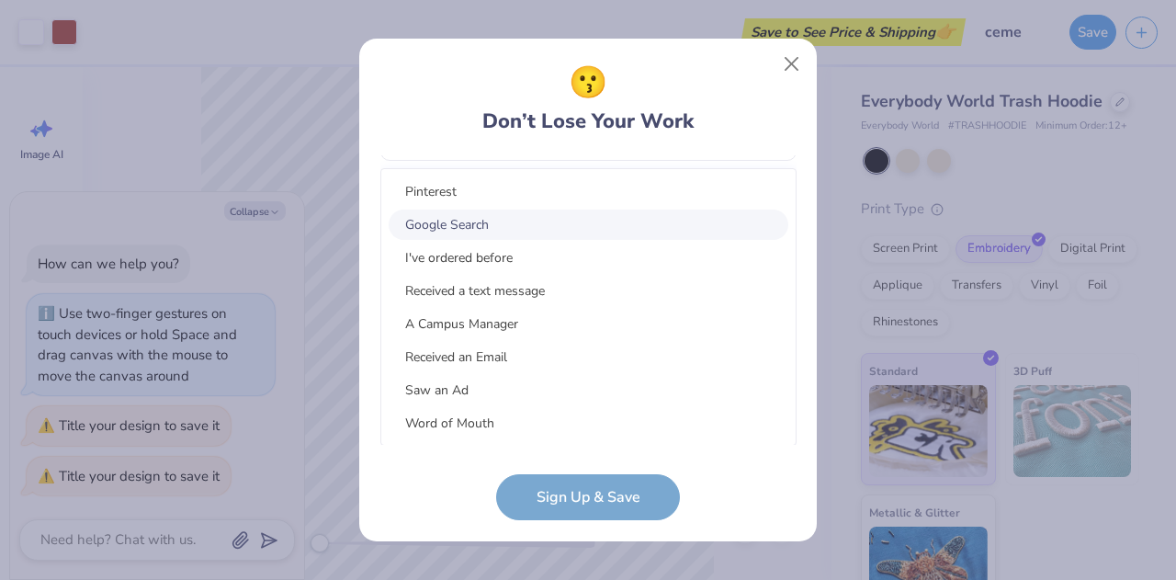
click at [556, 231] on div "Google Search" at bounding box center [588, 224] width 400 height 30
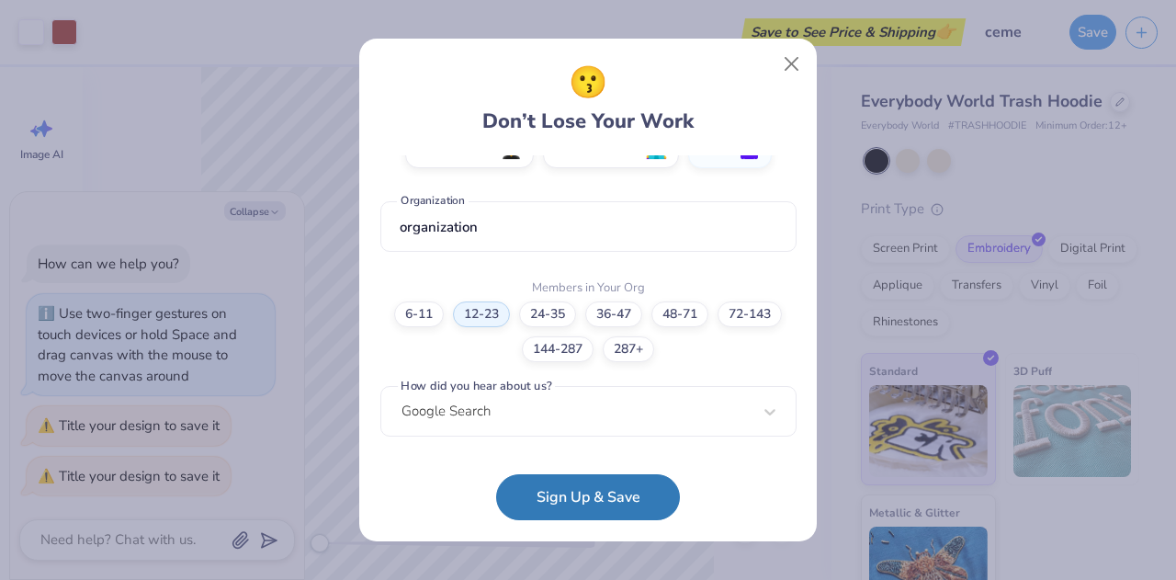
scroll to position [361, 0]
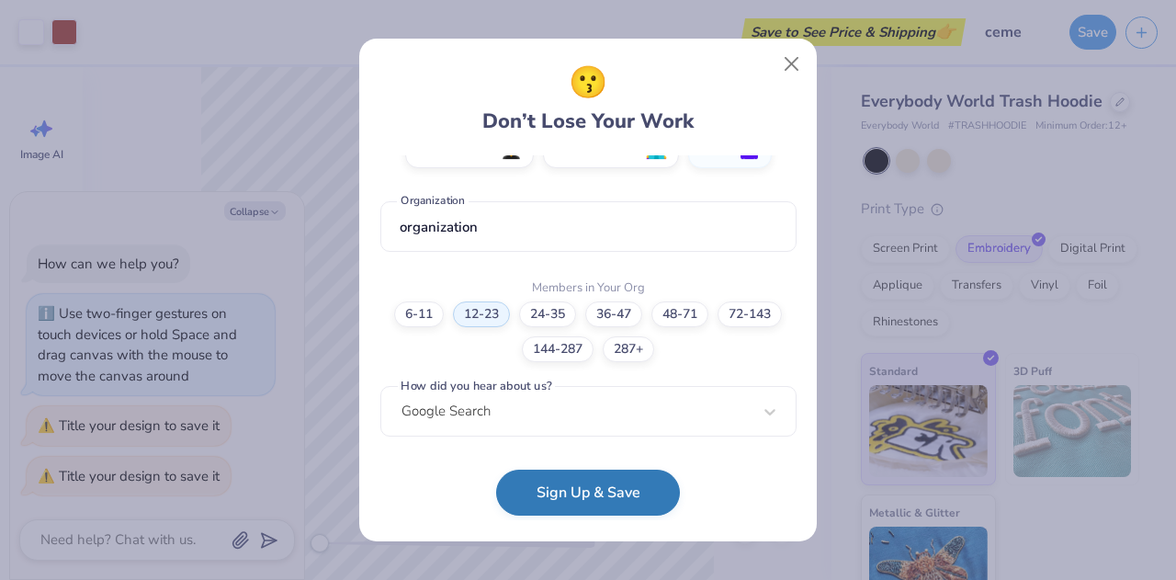
click at [619, 501] on button "Sign Up & Save" at bounding box center [588, 492] width 184 height 46
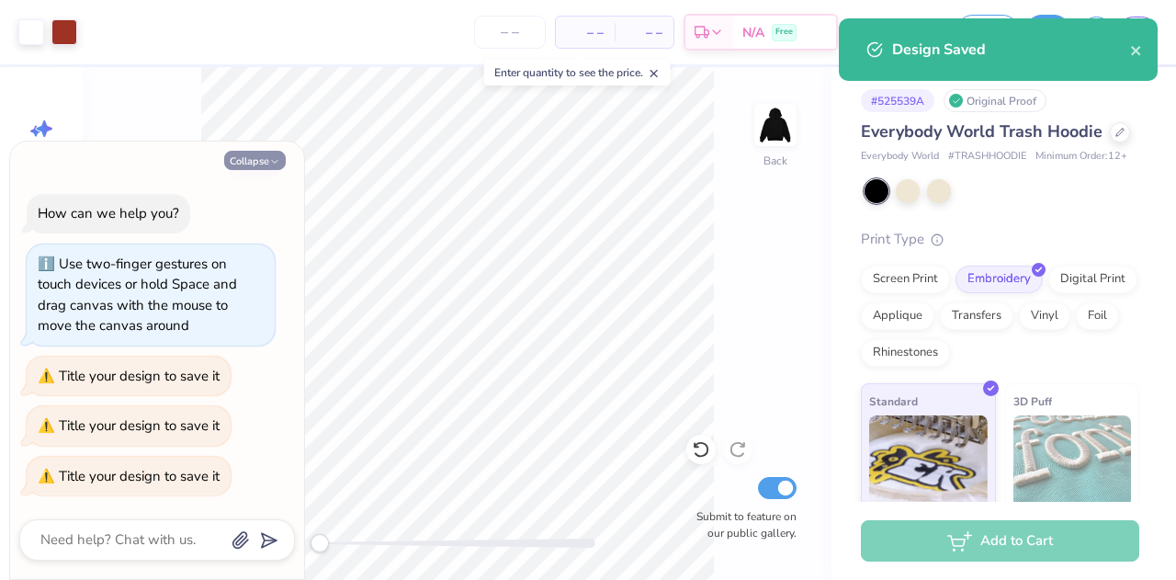
click at [266, 157] on button "Collapse" at bounding box center [255, 160] width 62 height 19
type textarea "x"
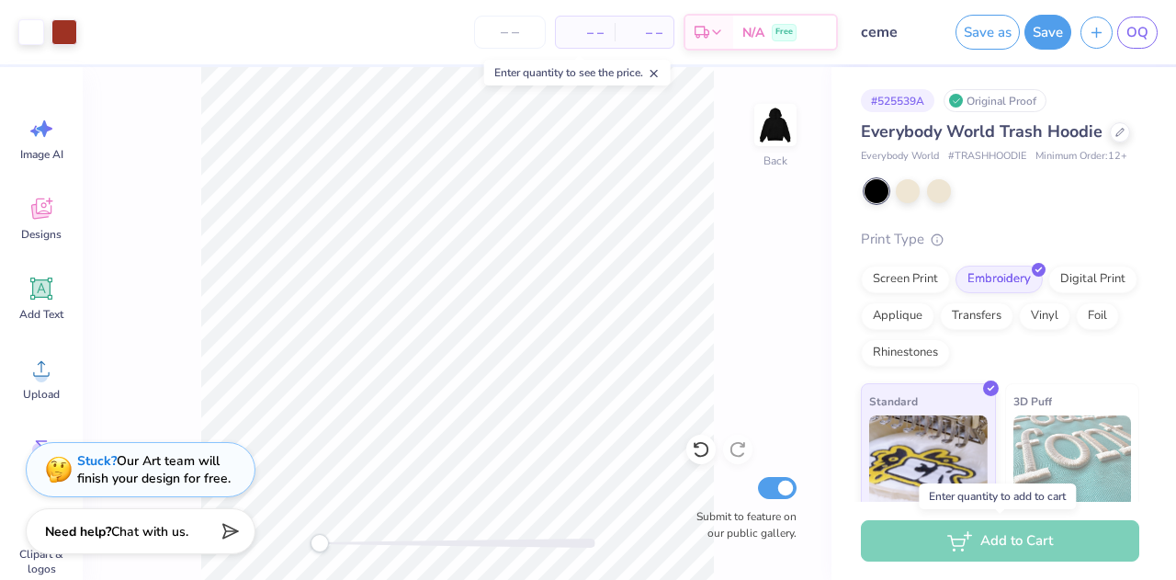
click at [967, 539] on div "Add to Cart" at bounding box center [1000, 540] width 278 height 41
click at [590, 28] on span "– –" at bounding box center [585, 32] width 37 height 19
click at [490, 32] on input "number" at bounding box center [510, 32] width 72 height 33
click at [594, 35] on span "– –" at bounding box center [585, 32] width 37 height 19
click at [516, 36] on input "number" at bounding box center [510, 32] width 72 height 33
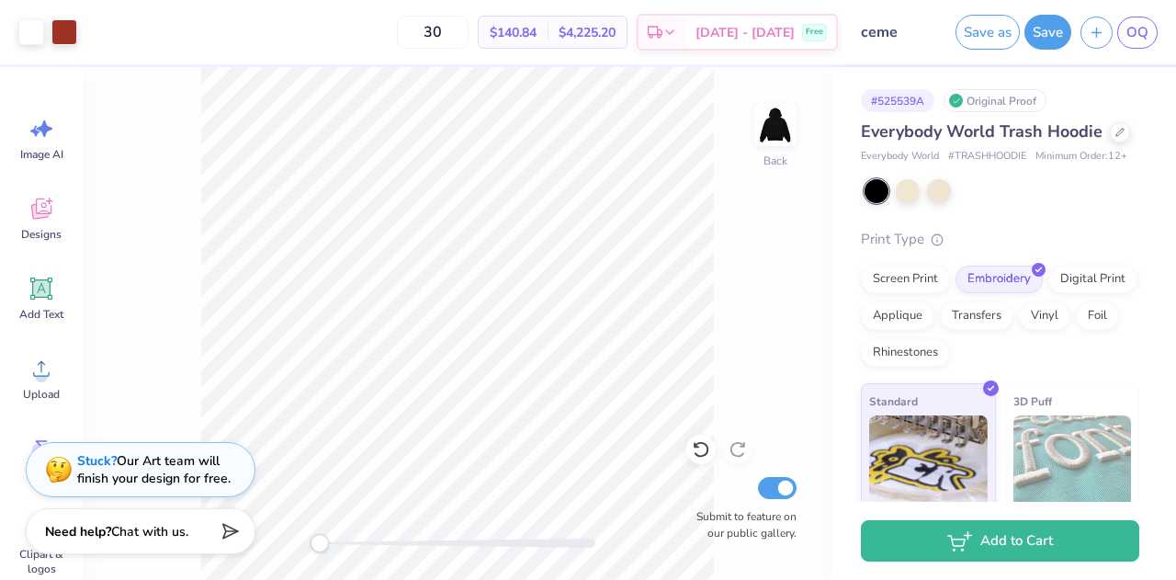
scroll to position [195, 0]
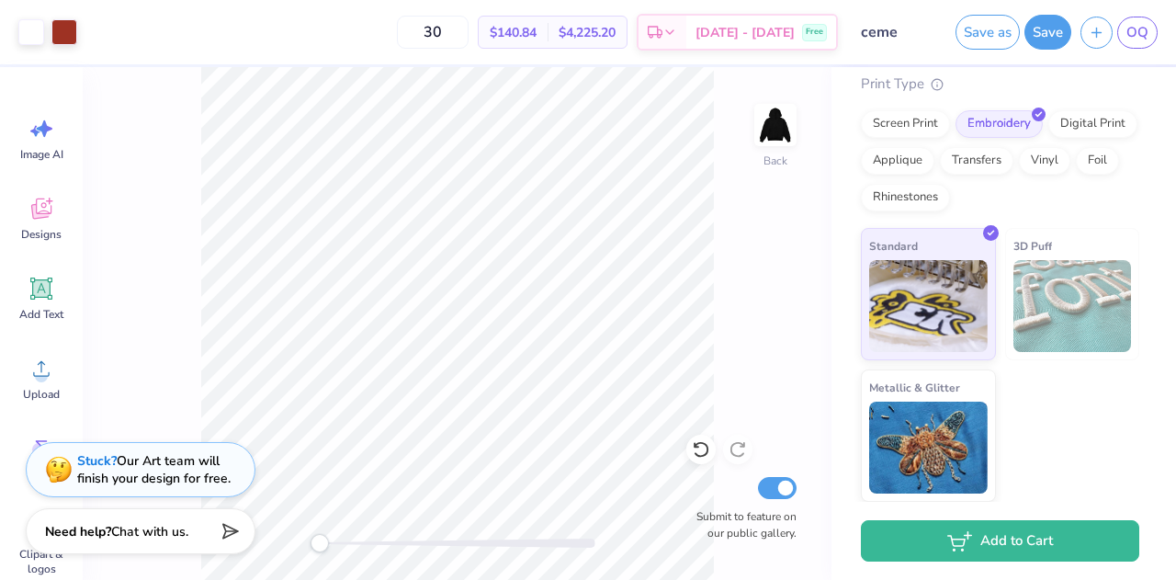
type input "30"
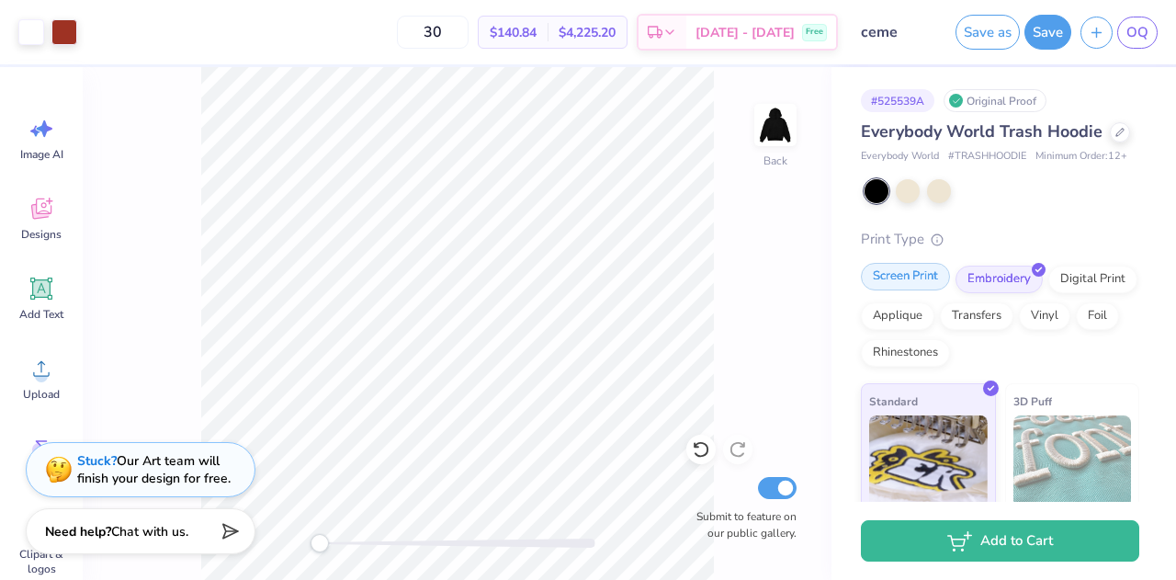
click at [909, 290] on div "Screen Print" at bounding box center [905, 277] width 89 height 28
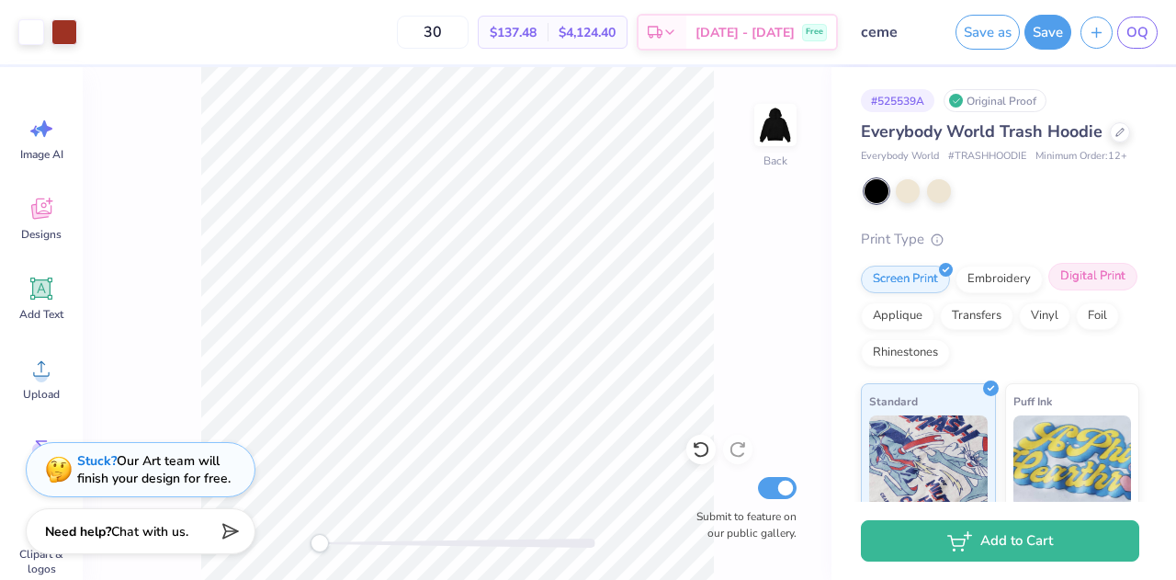
click at [1048, 290] on div "Digital Print" at bounding box center [1092, 277] width 89 height 28
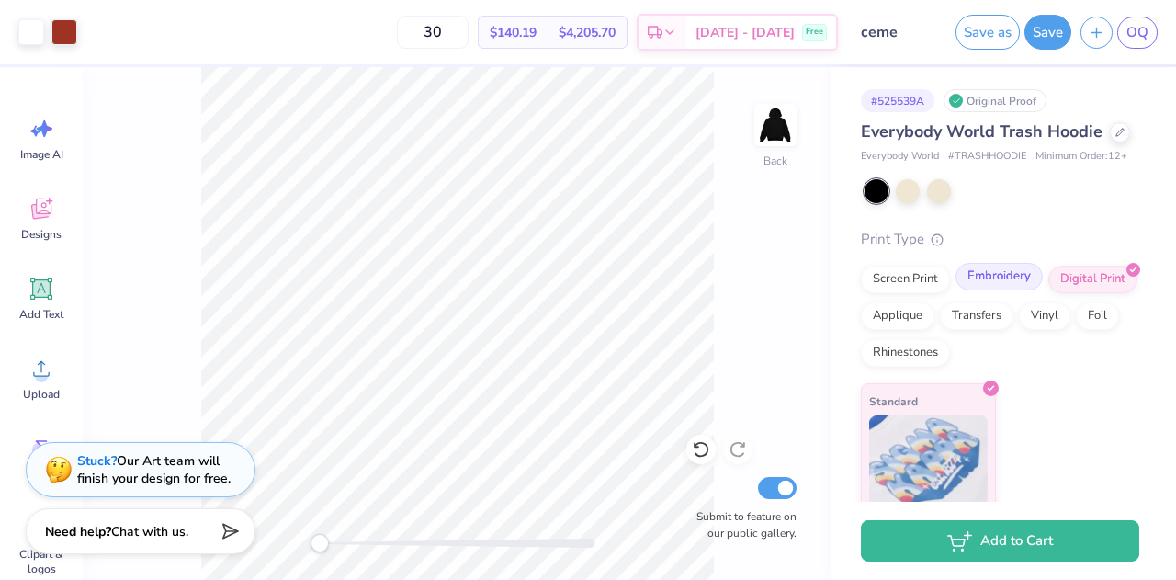
click at [982, 290] on div "Embroidery" at bounding box center [998, 277] width 87 height 28
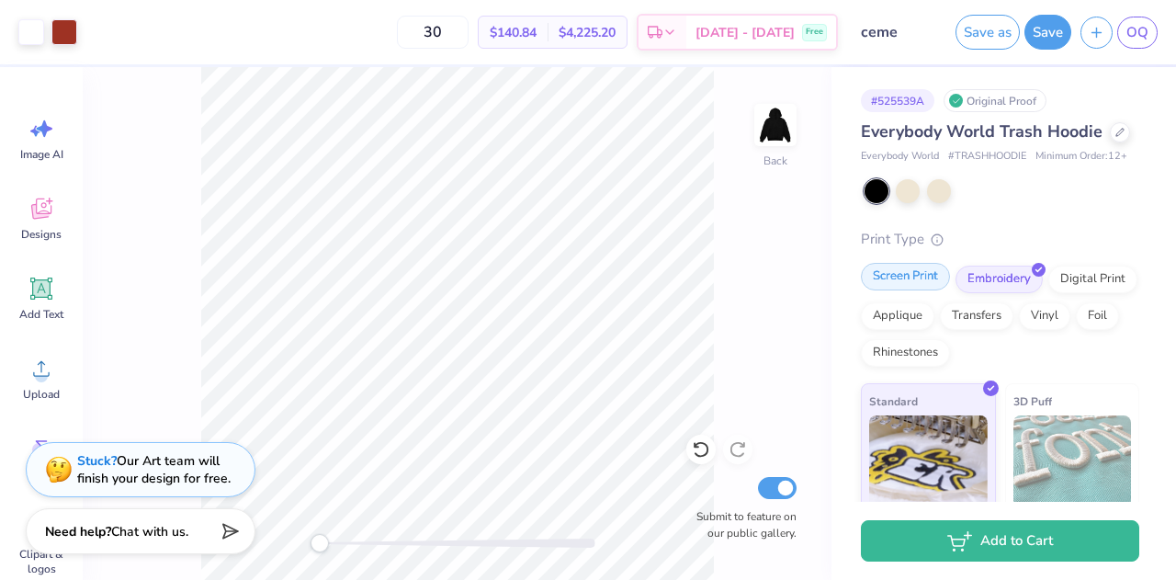
click at [914, 290] on div "Screen Print" at bounding box center [905, 277] width 89 height 28
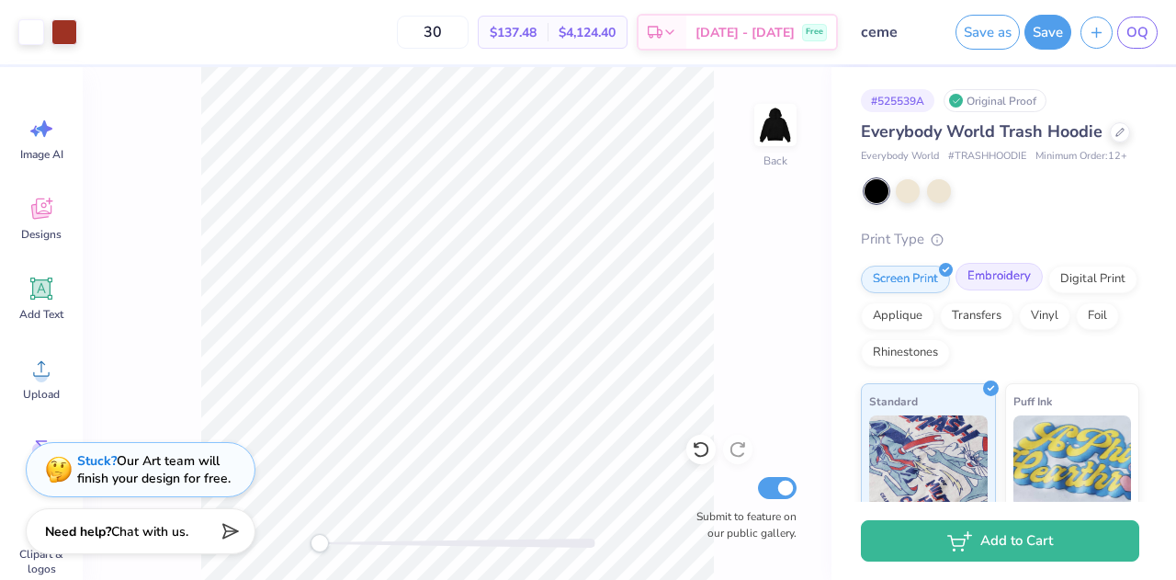
click at [987, 290] on div "Embroidery" at bounding box center [998, 277] width 87 height 28
